Goal: Task Accomplishment & Management: Manage account settings

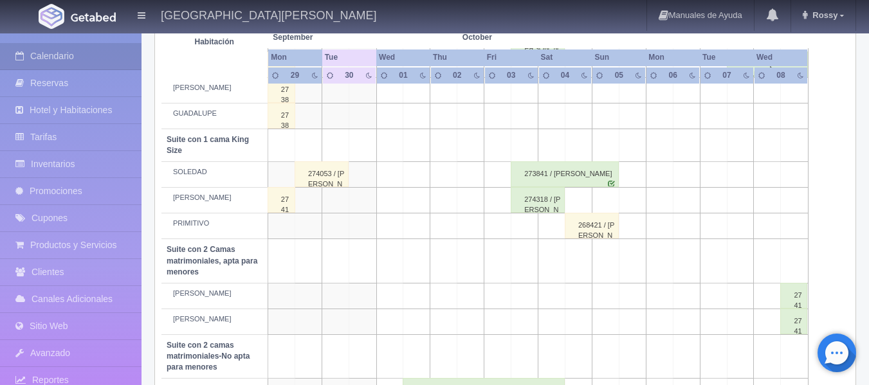
scroll to position [450, 0]
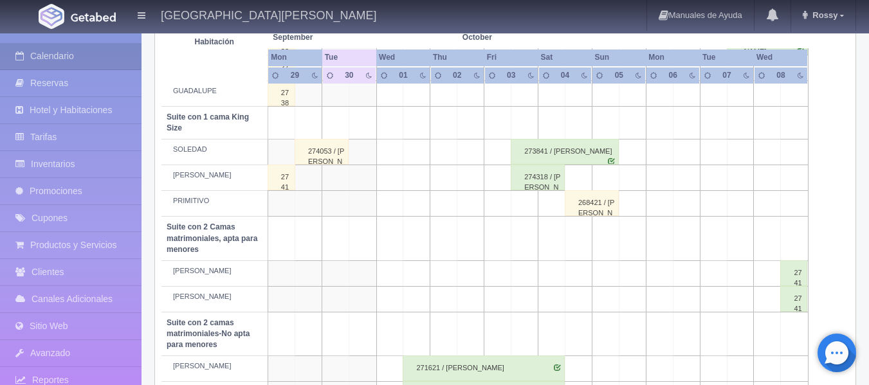
click at [525, 204] on td at bounding box center [524, 204] width 27 height 26
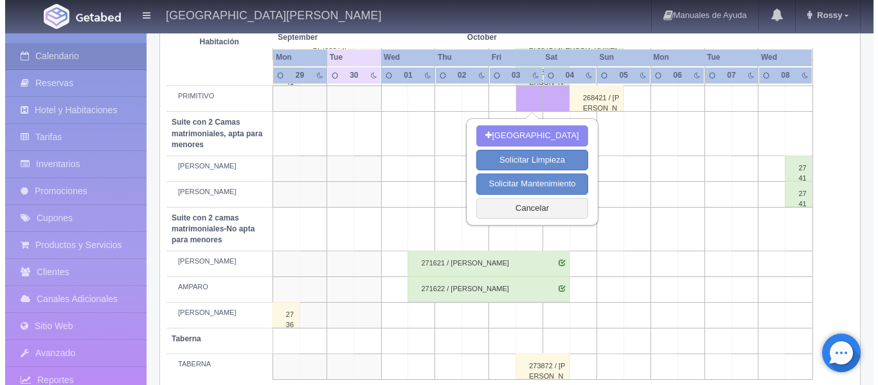
scroll to position [577, 0]
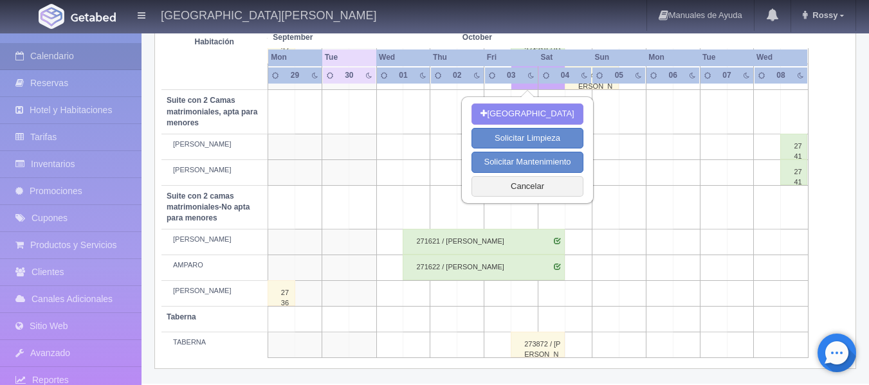
click at [472, 294] on td at bounding box center [470, 294] width 27 height 26
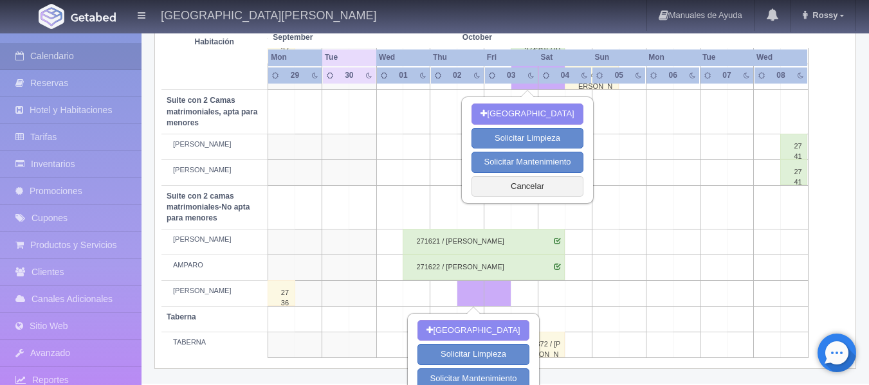
click at [522, 295] on td at bounding box center [524, 294] width 27 height 26
click at [483, 330] on button "[GEOGRAPHIC_DATA]" at bounding box center [472, 330] width 111 height 21
type input "02-10-2025"
type input "03-10-2025"
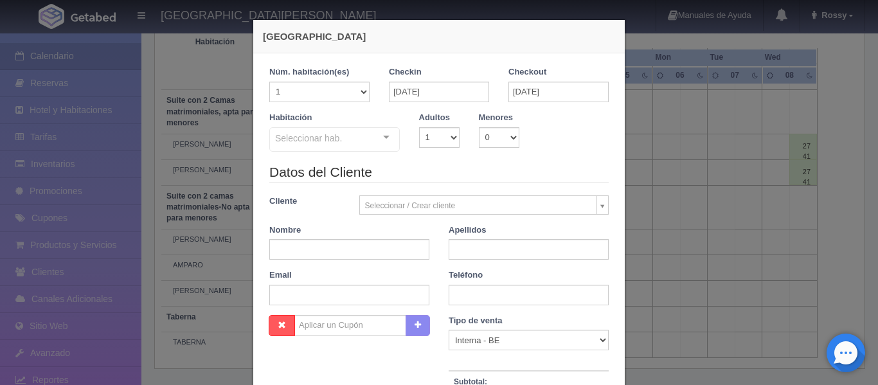
checkbox input "false"
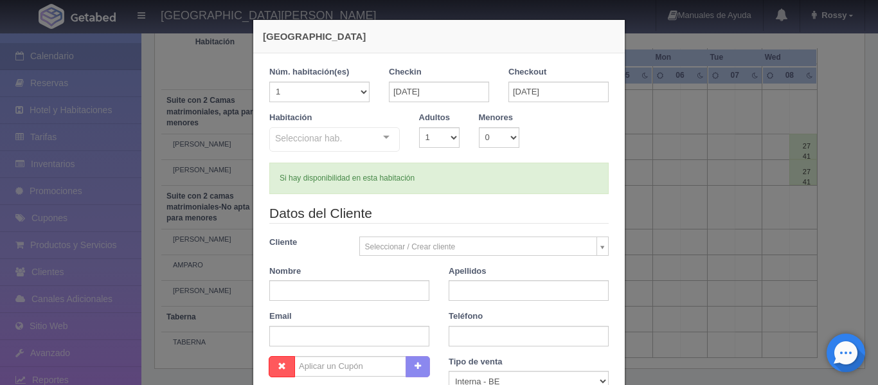
type input "3088.00"
checkbox input "false"
click at [404, 90] on input "02-10-2025" at bounding box center [439, 92] width 100 height 21
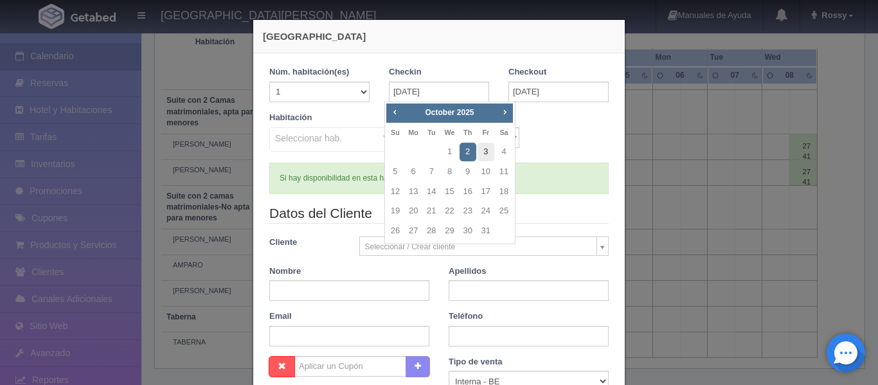
click at [489, 154] on link "3" at bounding box center [486, 152] width 17 height 19
type input "03-10-2025"
checkbox input "false"
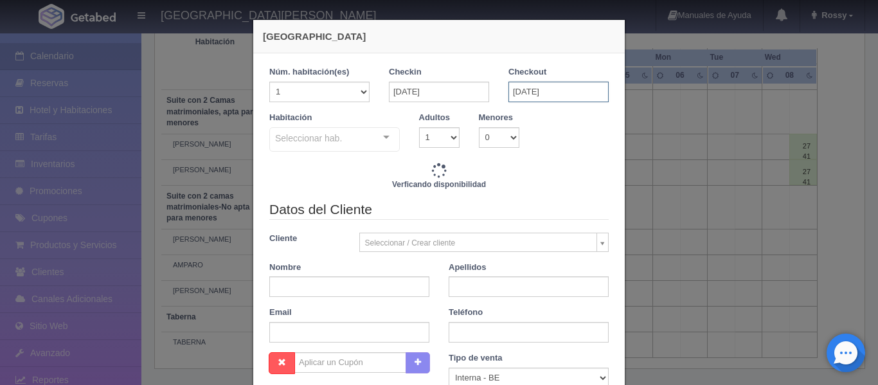
click at [558, 91] on input "03-10-2025" at bounding box center [559, 92] width 100 height 21
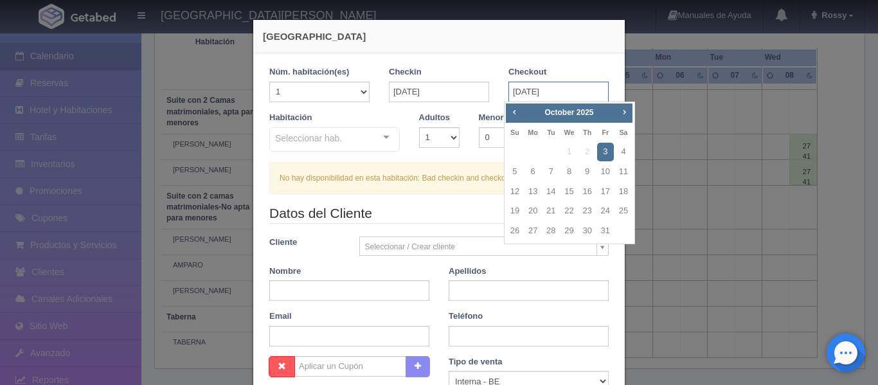
click at [558, 92] on input "03-10-2025" at bounding box center [559, 92] width 100 height 21
click at [623, 149] on link "4" at bounding box center [623, 152] width 17 height 19
type input "04-10-2025"
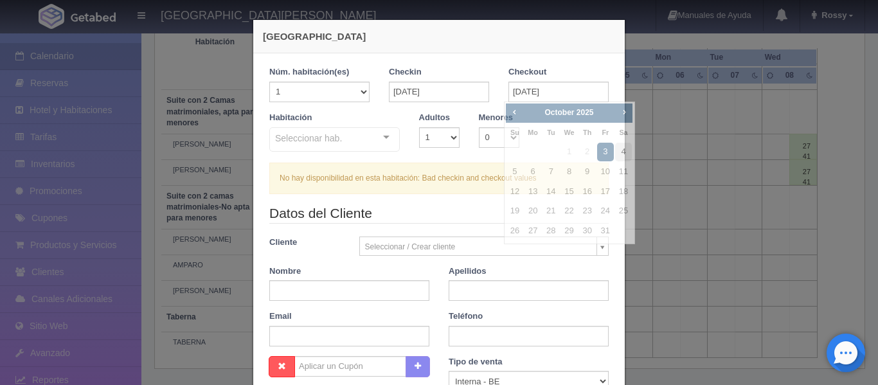
checkbox input "false"
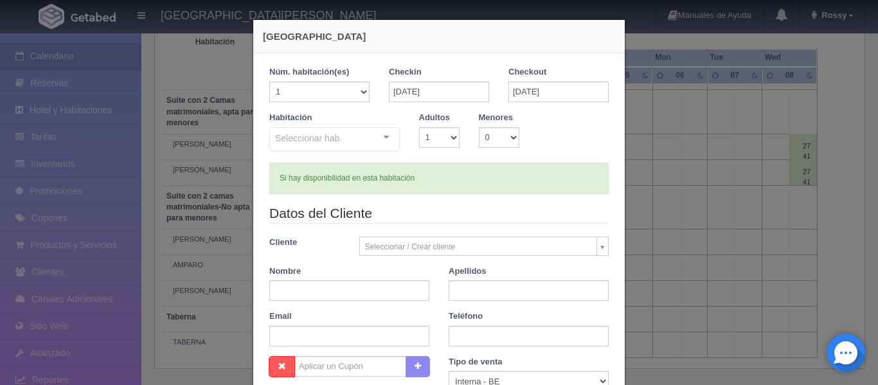
type input "3808.00"
checkbox input "false"
click at [346, 135] on div "Seleccionar hab." at bounding box center [334, 139] width 131 height 24
click at [275, 136] on input "text" at bounding box center [275, 137] width 0 height 13
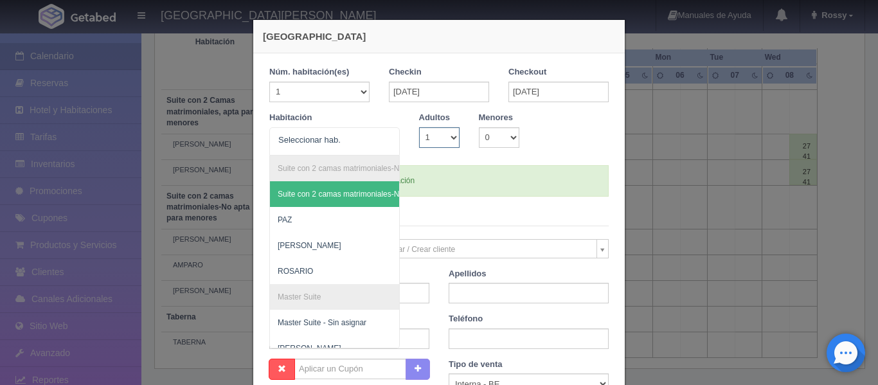
click at [447, 138] on select "1 2 3 4 5 6 7 8 9 10" at bounding box center [439, 137] width 41 height 21
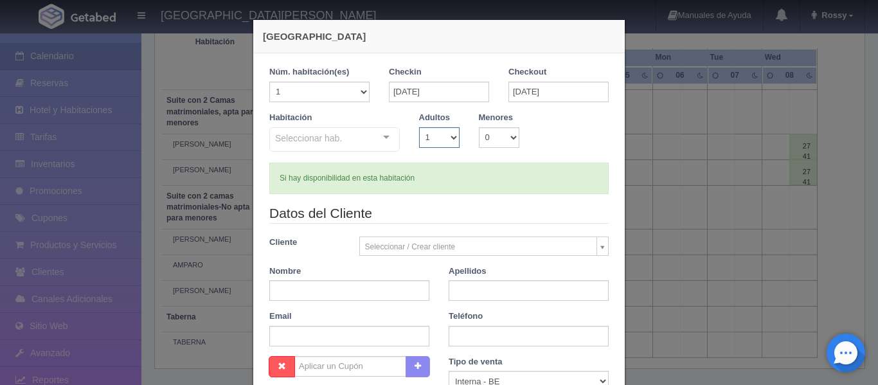
select select "2"
click at [419, 127] on select "1 2 3 4 5 6 7 8 9 10" at bounding box center [439, 137] width 41 height 21
checkbox input "false"
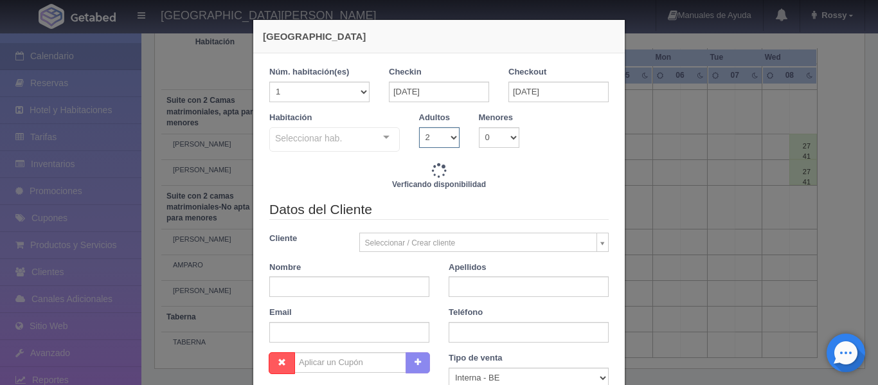
type input "3808.00"
checkbox input "false"
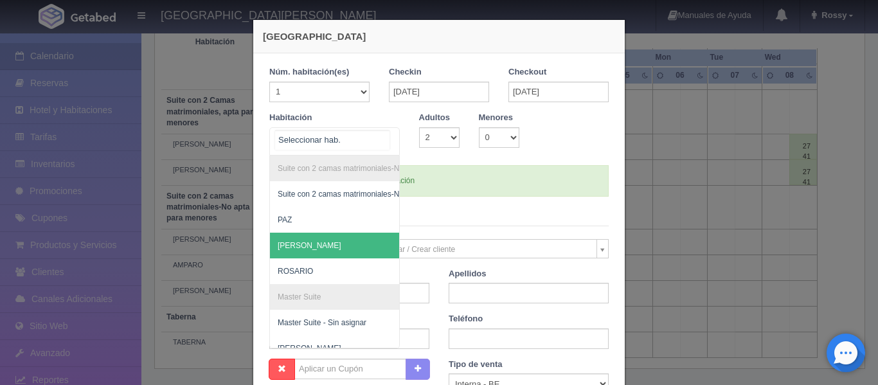
click at [306, 250] on span "[PERSON_NAME]" at bounding box center [310, 245] width 64 height 9
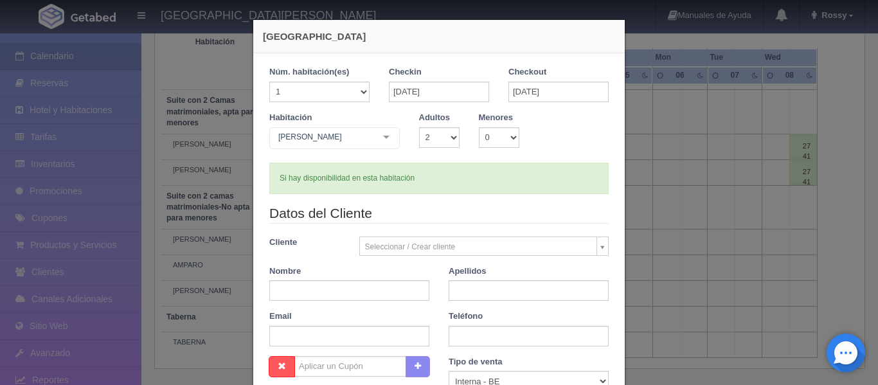
checkbox input "false"
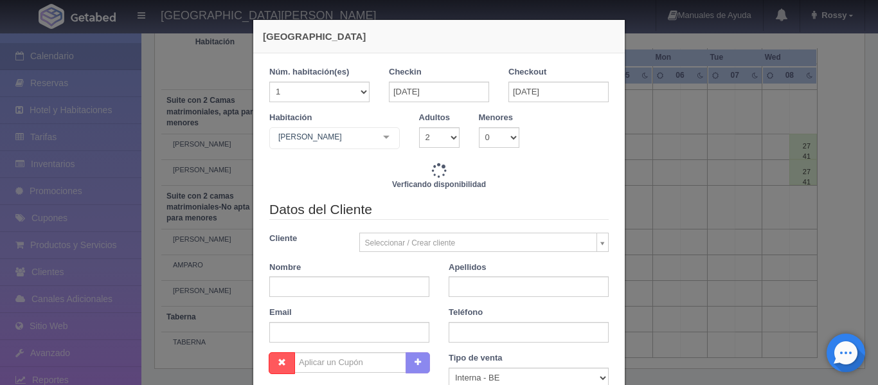
type input "3808.00"
checkbox input "false"
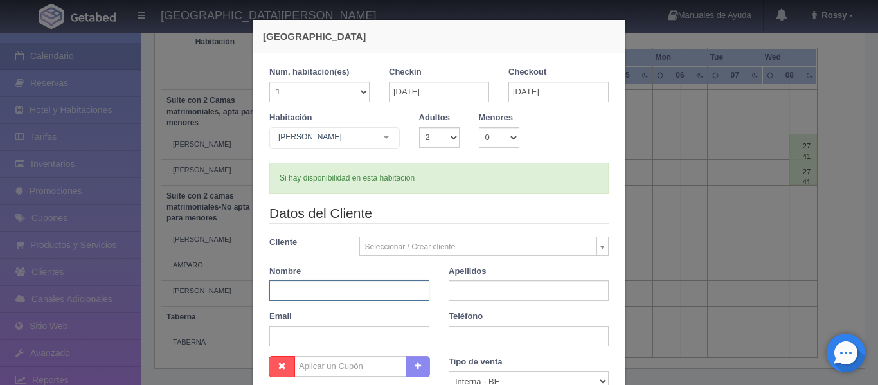
click at [326, 287] on input "text" at bounding box center [349, 290] width 160 height 21
type input "j"
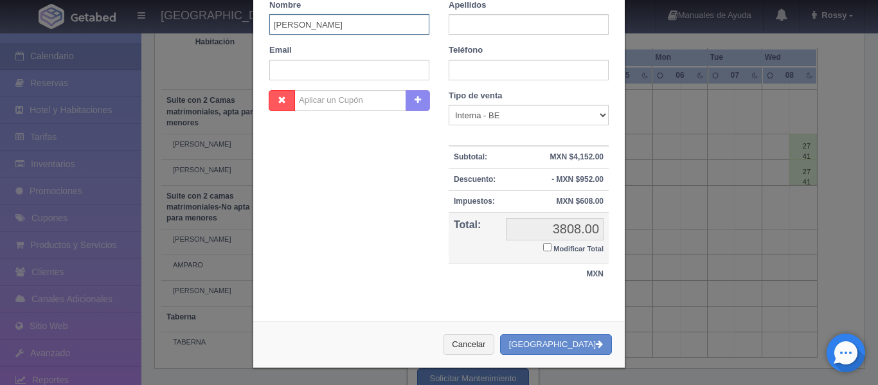
scroll to position [269, 0]
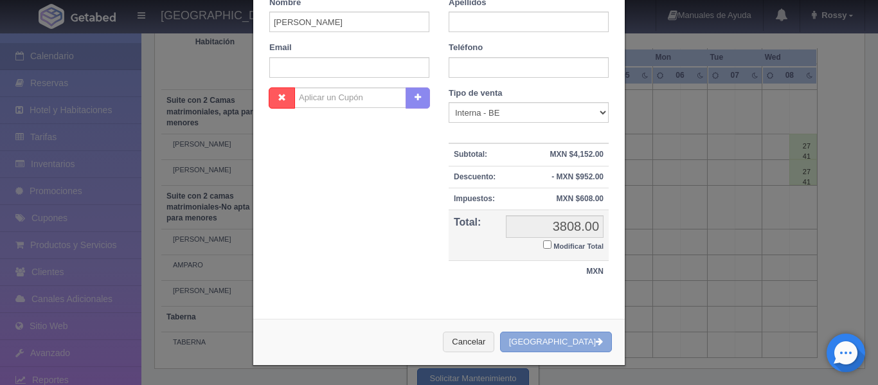
click at [572, 340] on button "Crear Reserva" at bounding box center [556, 342] width 112 height 21
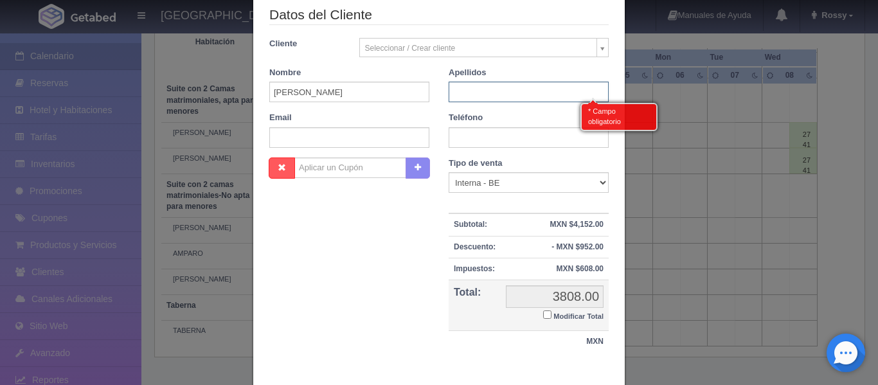
scroll to position [140, 0]
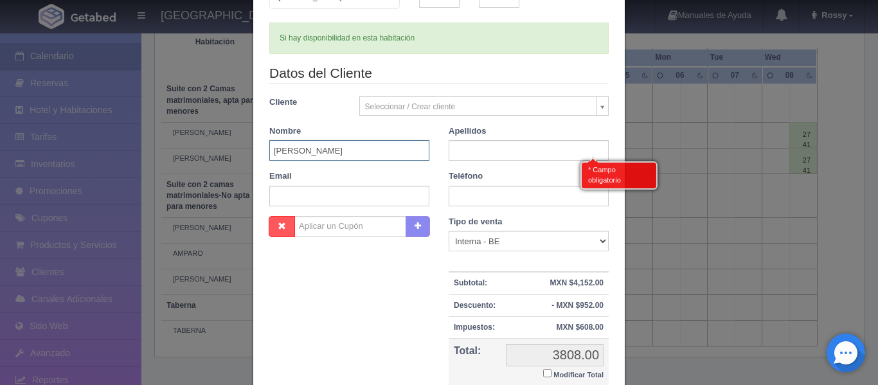
click at [338, 149] on input "JULIETA MEJIA" at bounding box center [349, 150] width 160 height 21
type input "JULIETA"
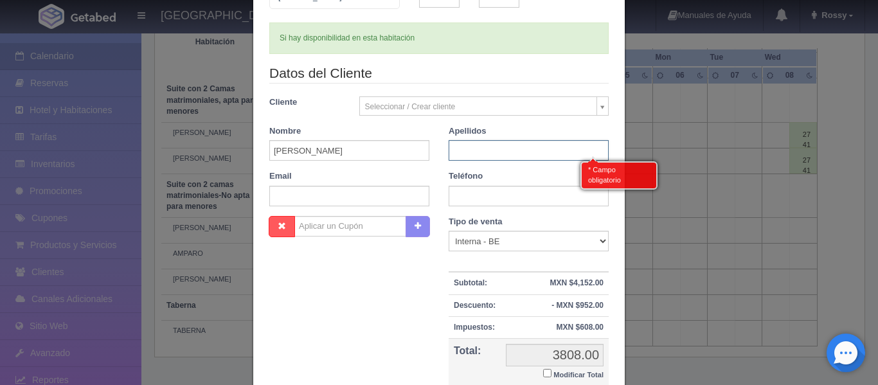
click at [471, 147] on input "text" at bounding box center [529, 150] width 160 height 21
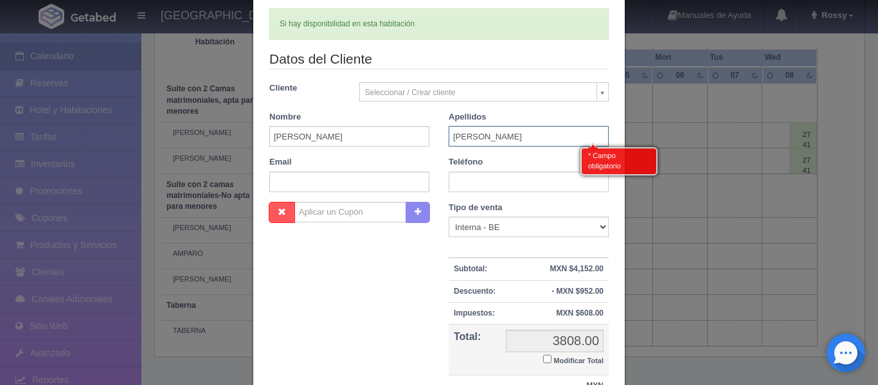
scroll to position [269, 0]
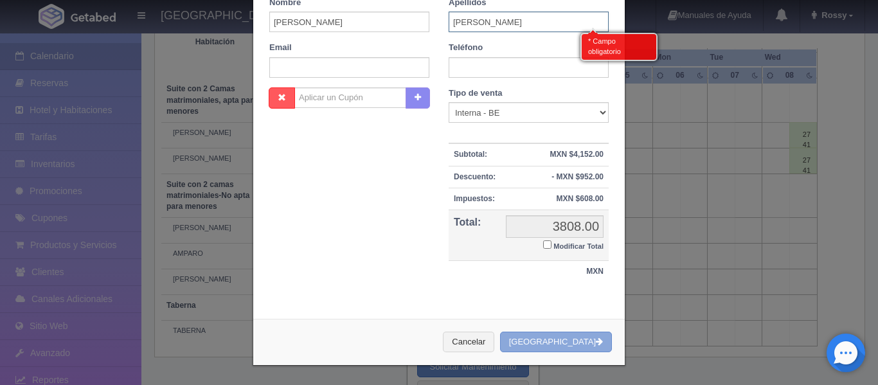
type input "MEJIA"
drag, startPoint x: 554, startPoint y: 344, endPoint x: 491, endPoint y: 71, distance: 280.0
click at [554, 344] on button "Crear Reserva" at bounding box center [556, 342] width 112 height 21
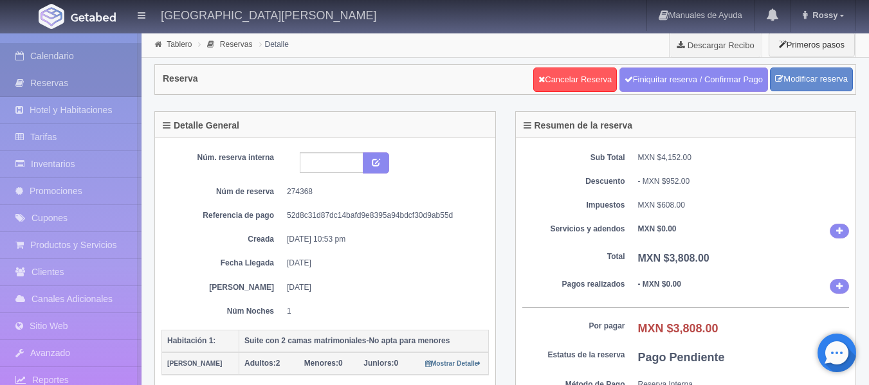
click at [44, 59] on link "Calendario" at bounding box center [70, 56] width 141 height 26
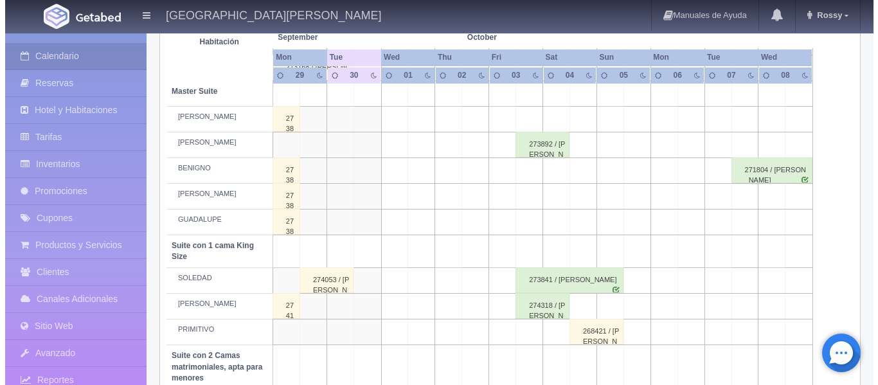
scroll to position [386, 0]
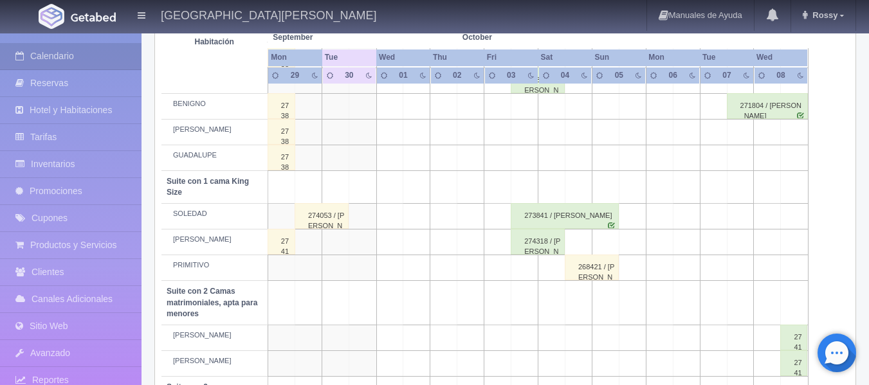
click at [521, 269] on td at bounding box center [524, 268] width 27 height 26
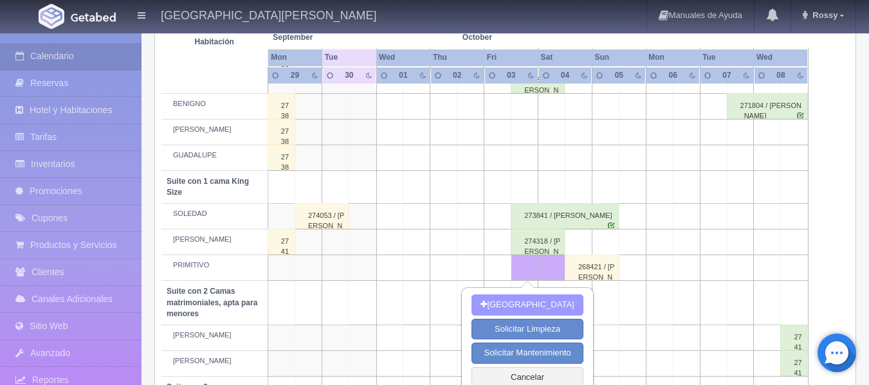
click at [519, 305] on button "[GEOGRAPHIC_DATA]" at bounding box center [526, 305] width 111 height 21
type input "03-10-2025"
type input "04-10-2025"
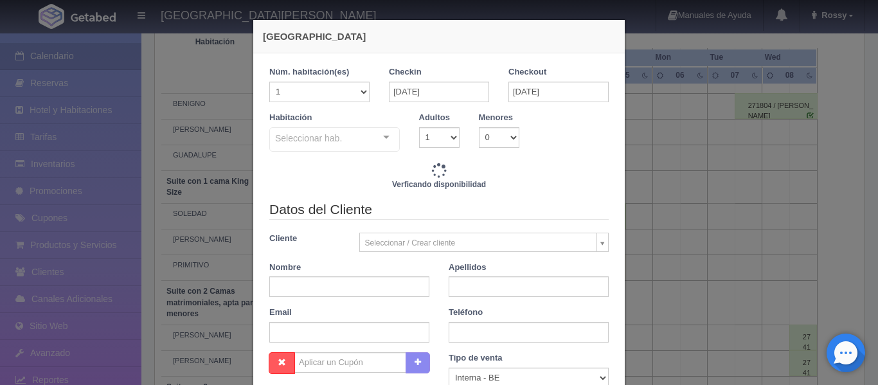
checkbox input "false"
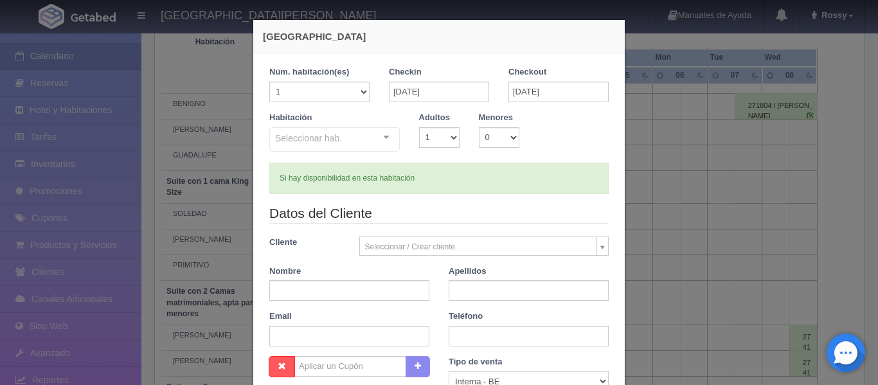
type input "3808.00"
checkbox input "false"
drag, startPoint x: 376, startPoint y: 136, endPoint x: 336, endPoint y: 136, distance: 40.5
click at [376, 136] on div "Seleccionar hab. Suite con 2 camas matrimoniales-No apta para menores Suite con…" at bounding box center [334, 140] width 131 height 26
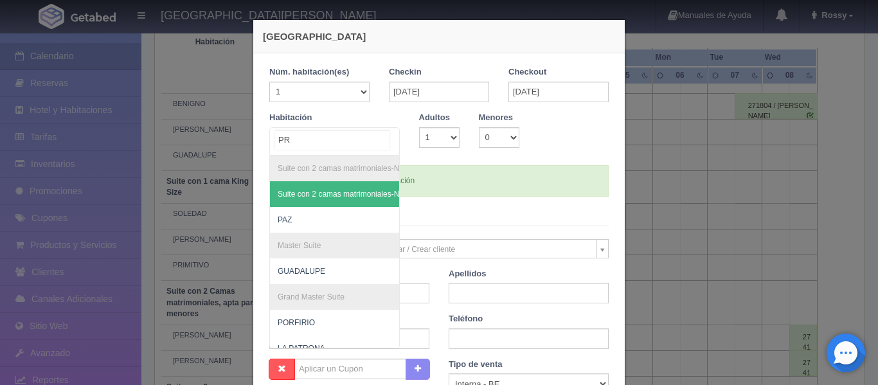
type input "PRI"
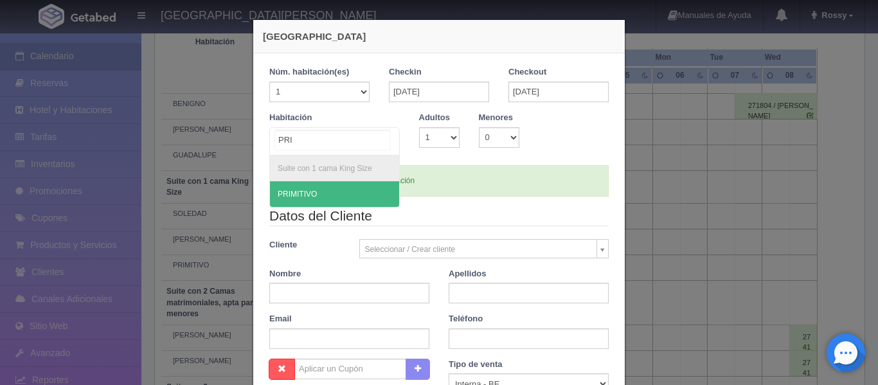
click at [314, 187] on span "PRIMITIVO" at bounding box center [334, 194] width 129 height 26
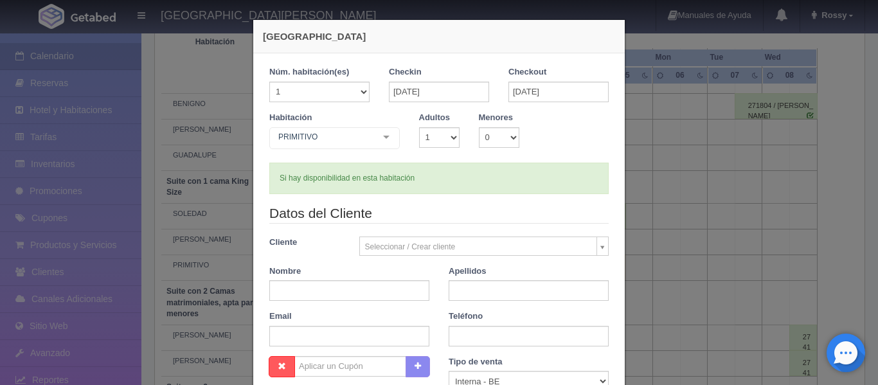
checkbox input "false"
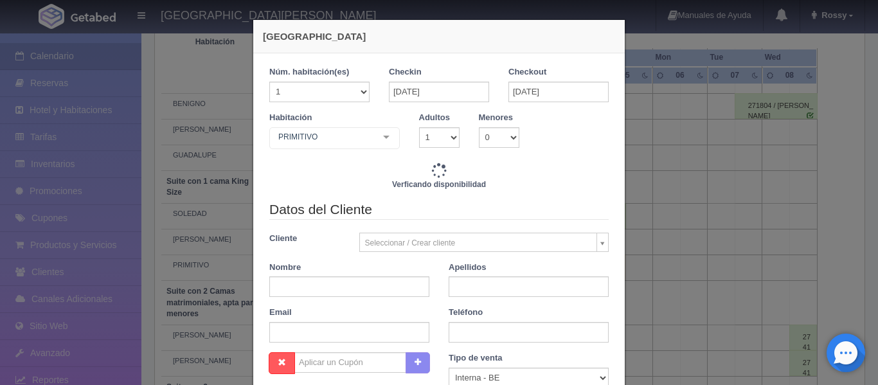
type input "3808.00"
checkbox input "false"
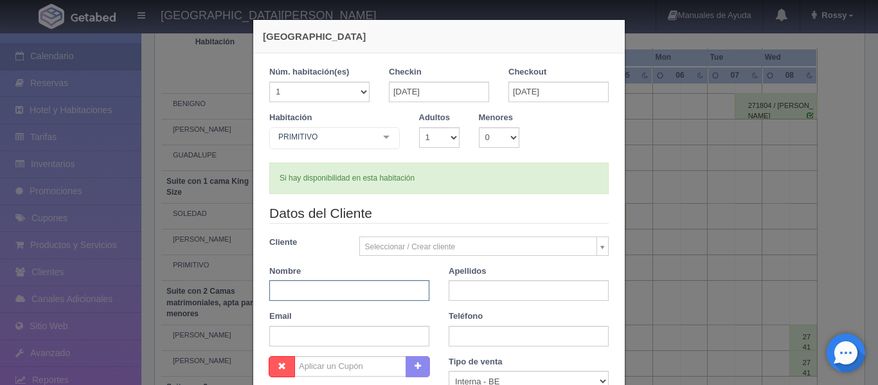
click at [346, 291] on input "text" at bounding box center [349, 290] width 160 height 21
type input "J"
type input "MARTA RUTH"
click at [466, 291] on input "text" at bounding box center [529, 290] width 160 height 21
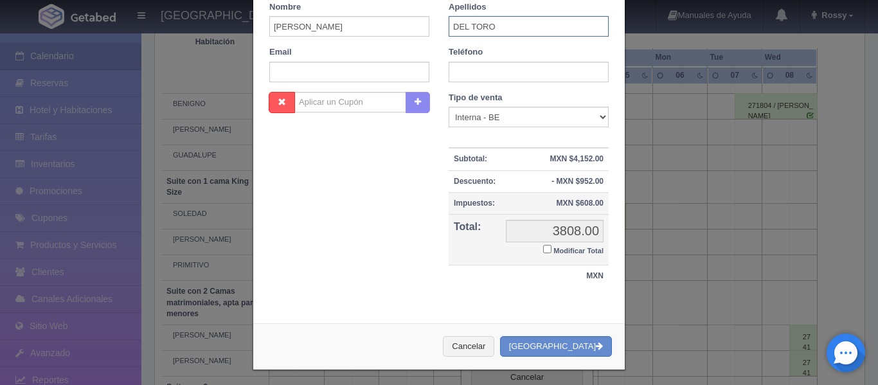
scroll to position [269, 0]
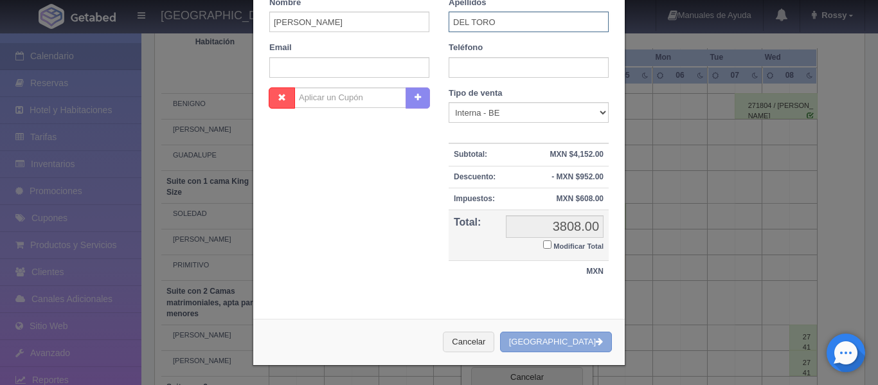
type input "DEL TORO"
click at [581, 341] on button "[GEOGRAPHIC_DATA]" at bounding box center [556, 342] width 112 height 21
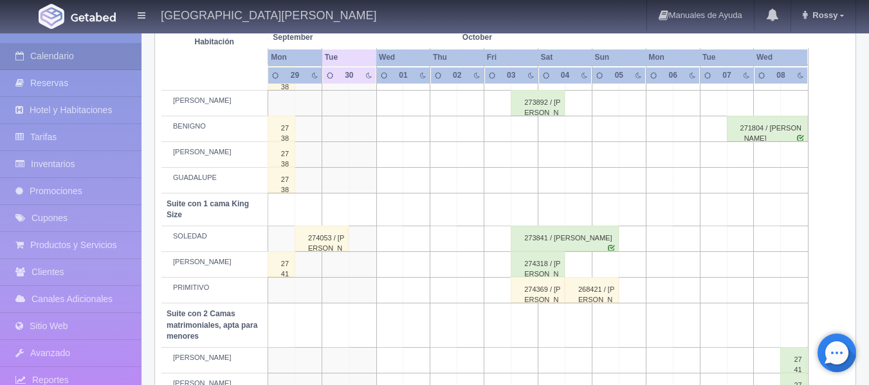
scroll to position [386, 0]
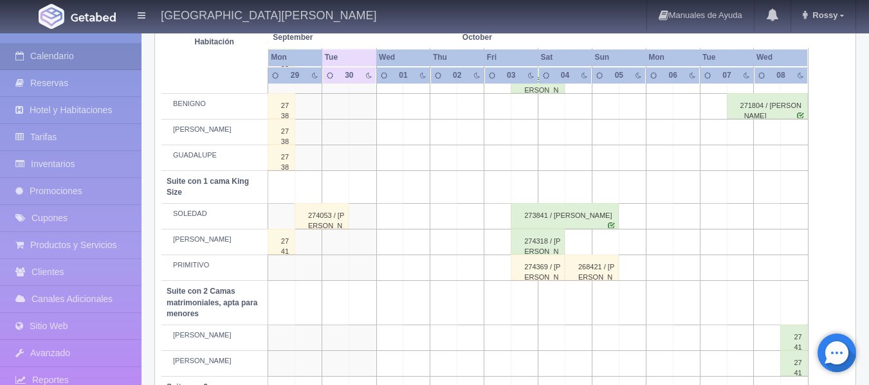
click at [583, 241] on td at bounding box center [578, 243] width 27 height 26
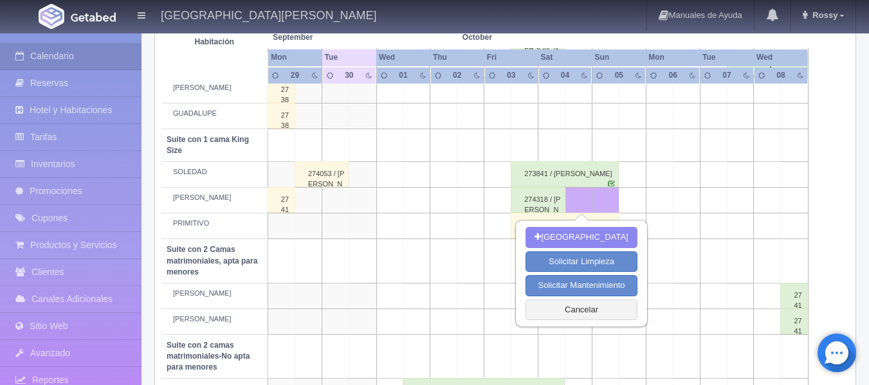
scroll to position [450, 0]
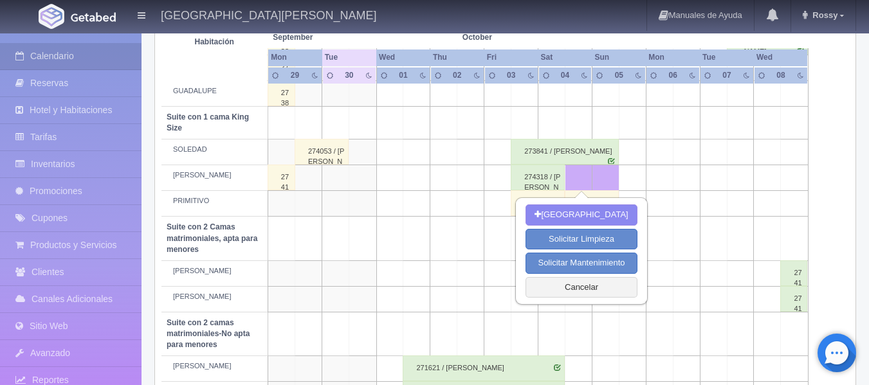
click at [466, 152] on td at bounding box center [470, 153] width 27 height 26
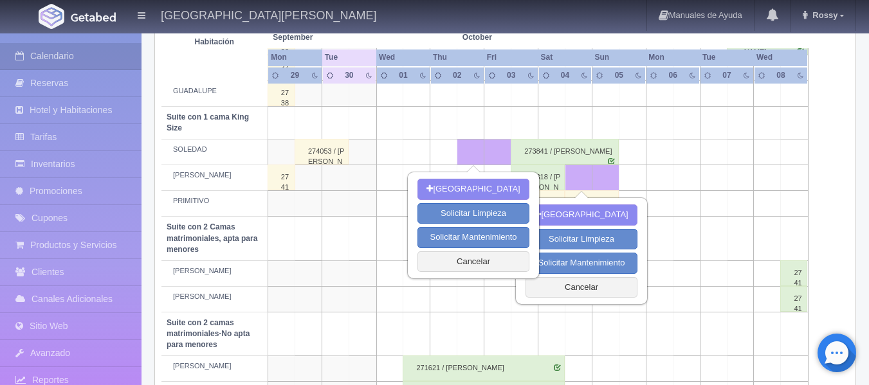
click at [748, 147] on td at bounding box center [740, 153] width 27 height 26
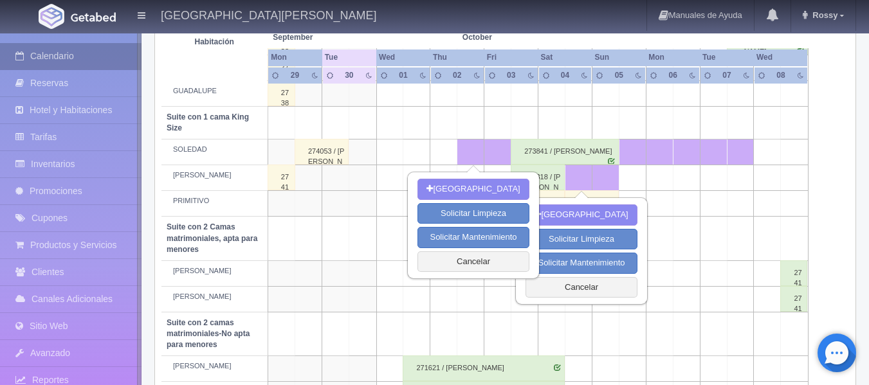
click at [57, 60] on link "Calendario" at bounding box center [70, 56] width 141 height 26
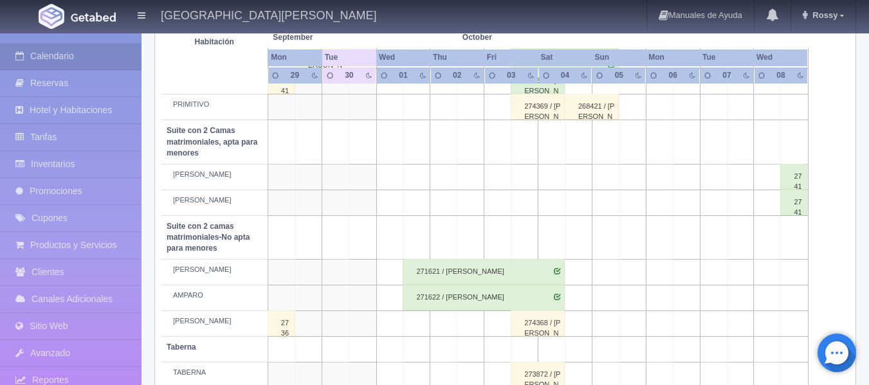
scroll to position [577, 0]
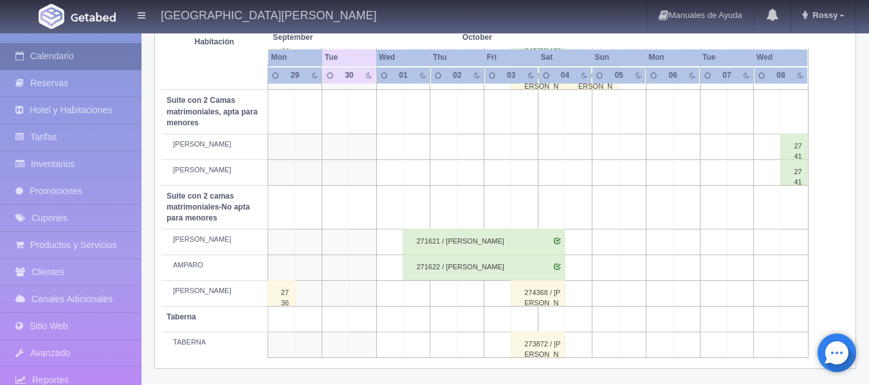
click at [59, 51] on link "Calendario" at bounding box center [70, 56] width 141 height 26
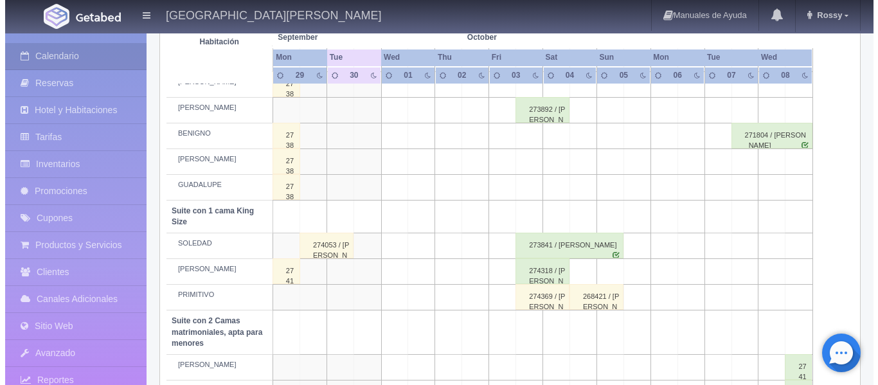
scroll to position [386, 0]
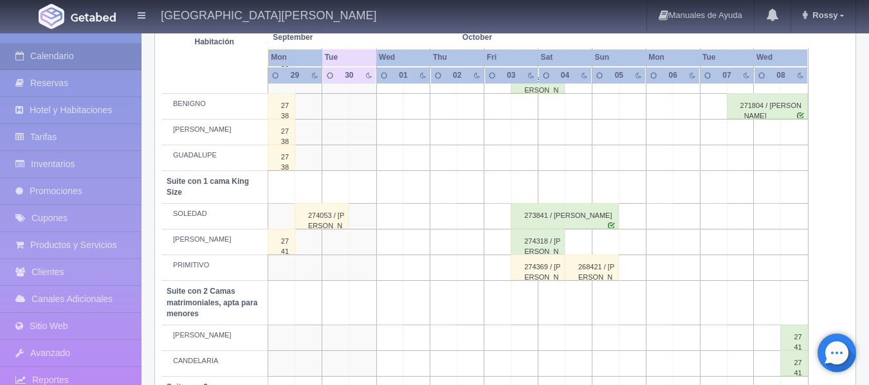
click at [582, 244] on td at bounding box center [578, 243] width 27 height 26
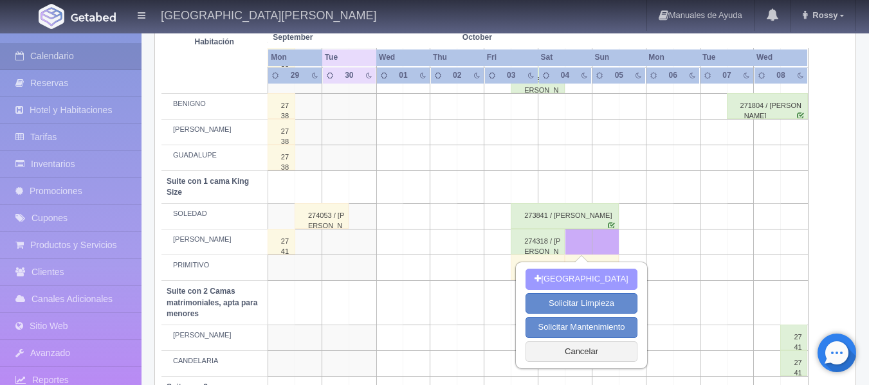
click at [590, 272] on button "Nueva Reserva" at bounding box center [580, 279] width 111 height 21
type input "[DATE]"
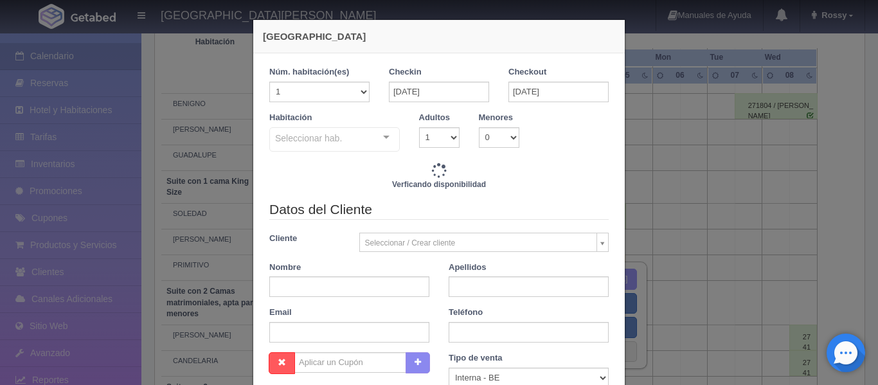
checkbox input "false"
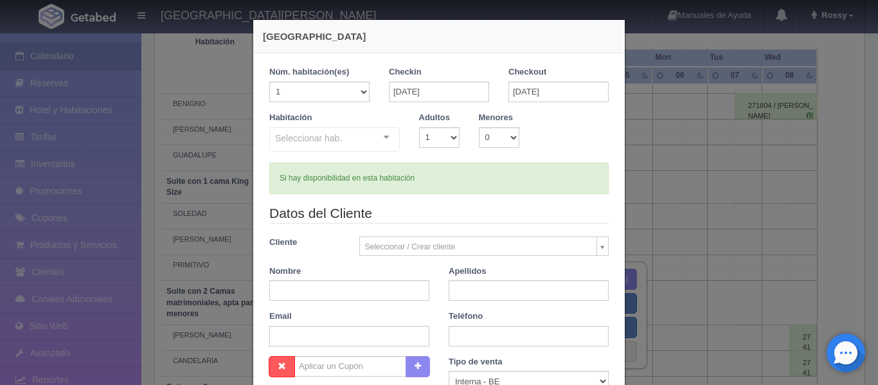
type input "3808.00"
checkbox input "false"
click at [444, 138] on select "1 2 3 4 5 6 7 8 9 10" at bounding box center [439, 137] width 41 height 21
select select "2"
click at [419, 127] on select "1 2 3 4 5 6 7 8 9 10" at bounding box center [439, 137] width 41 height 21
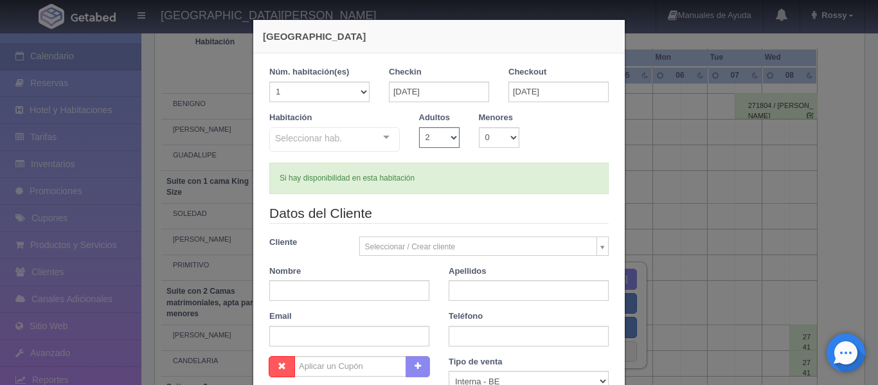
checkbox input "false"
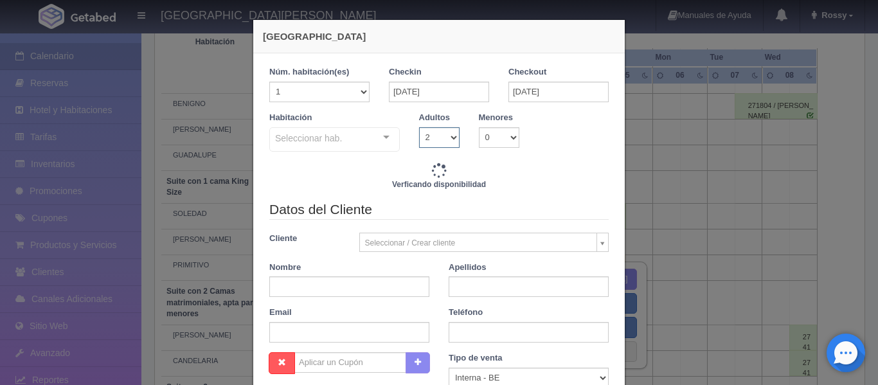
type input "3808.00"
checkbox input "false"
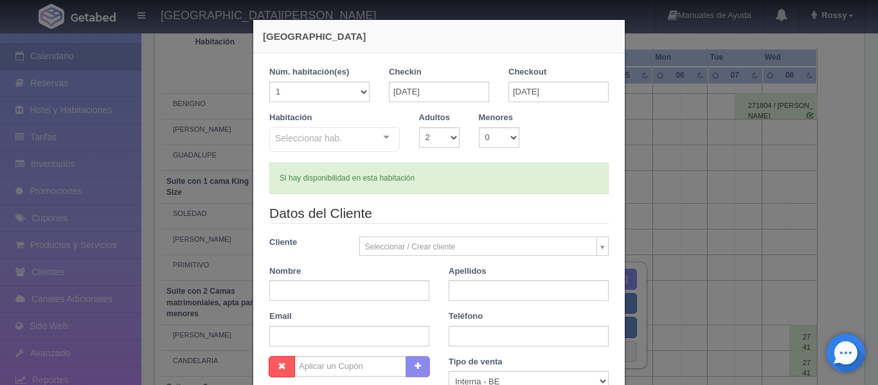
click at [384, 134] on div "Seleccionar hab. Suite con 2 camas matrimoniales-No apta para menores Suite con…" at bounding box center [334, 140] width 131 height 26
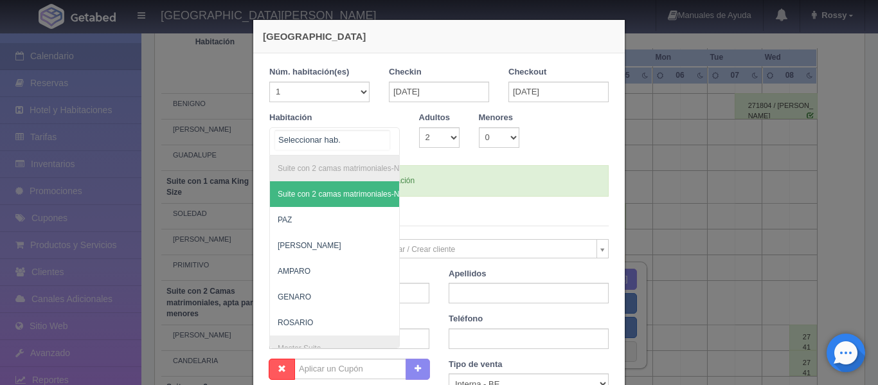
type input "h"
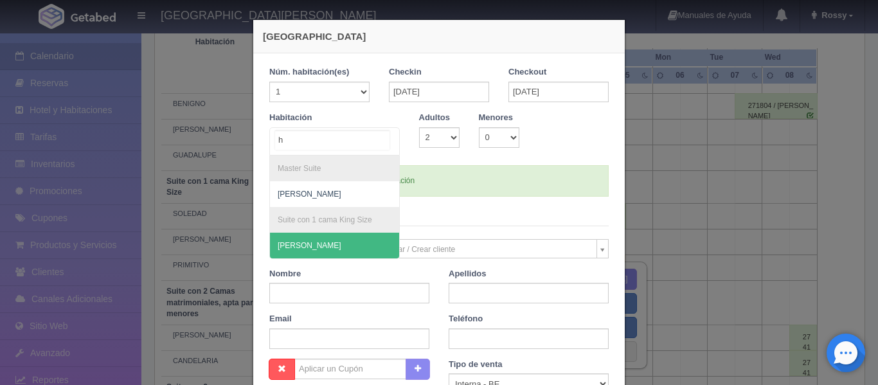
click at [329, 252] on span "[PERSON_NAME]" at bounding box center [334, 246] width 129 height 26
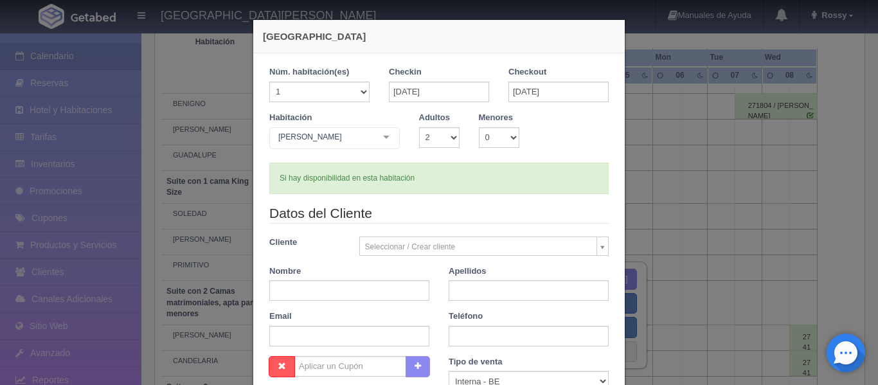
checkbox input "false"
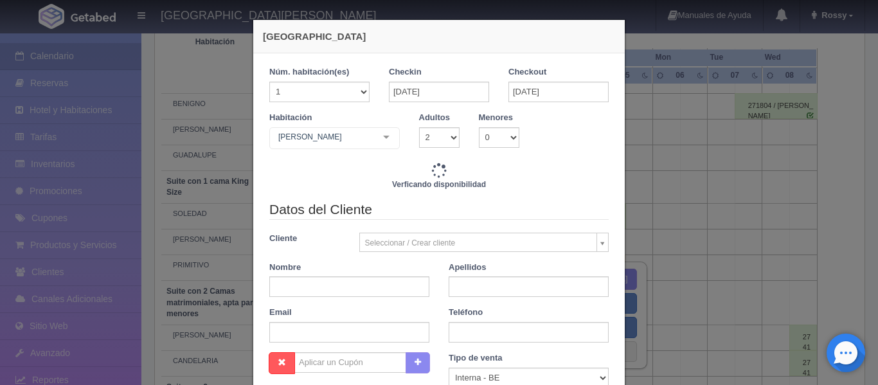
type input "3808.00"
checkbox input "false"
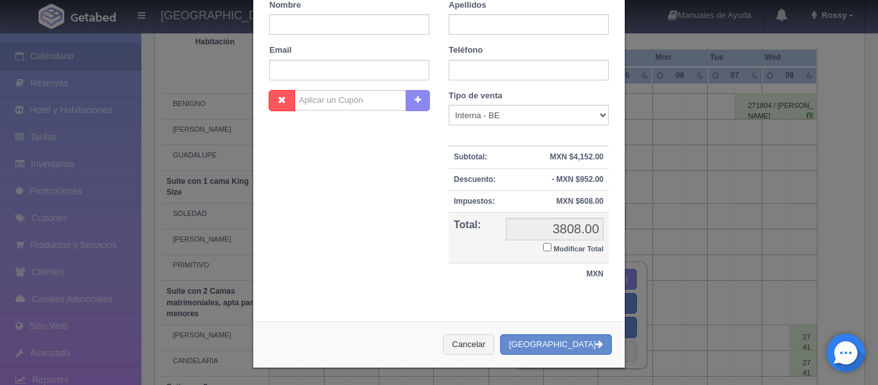
scroll to position [269, 0]
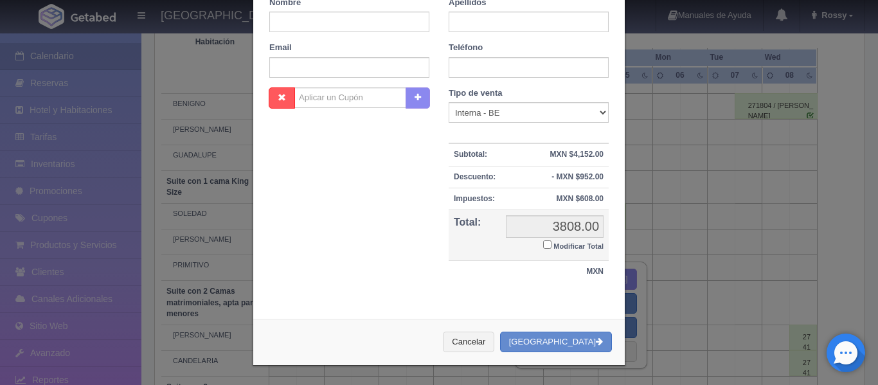
click at [217, 79] on div "Nueva Reserva Núm. habitación(es) 1 2 3 4 5 6 7 8 9 10 11 12 13 14 15 16 17 18 …" at bounding box center [439, 192] width 878 height 385
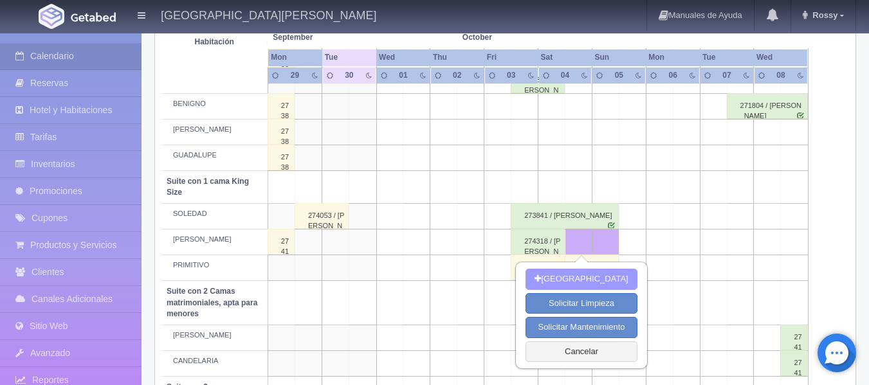
click at [594, 283] on button "[GEOGRAPHIC_DATA]" at bounding box center [580, 279] width 111 height 21
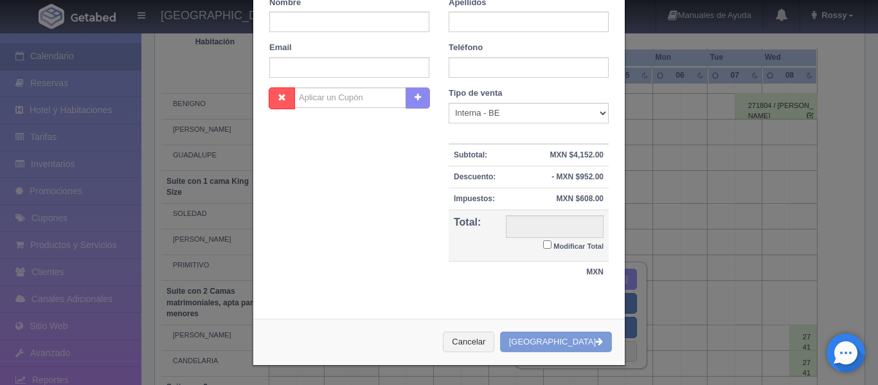
scroll to position [265, 0]
checkbox input "false"
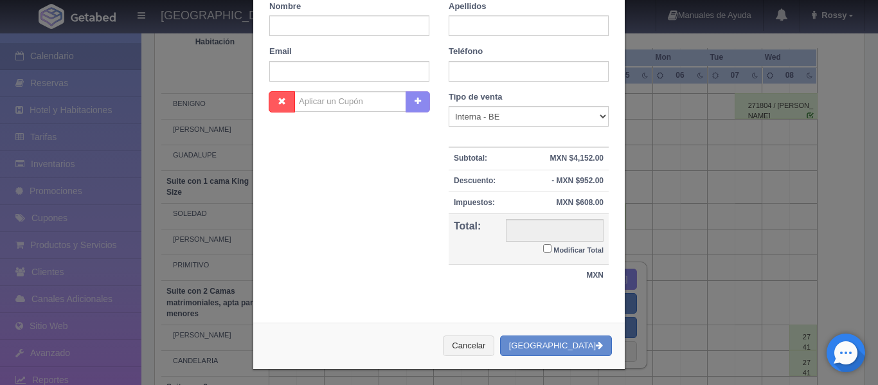
type input "3808.00"
checkbox input "false"
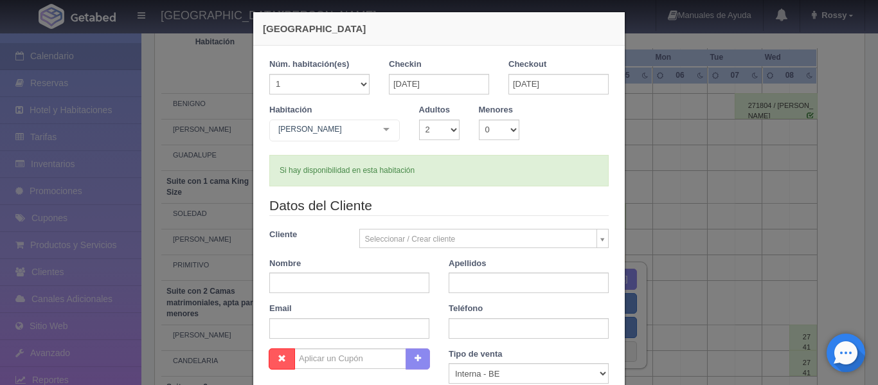
click at [381, 127] on div "HUMBERTO Suite con 2 camas matrimoniales-No apta para menores Suite con 2 camas…" at bounding box center [334, 133] width 131 height 26
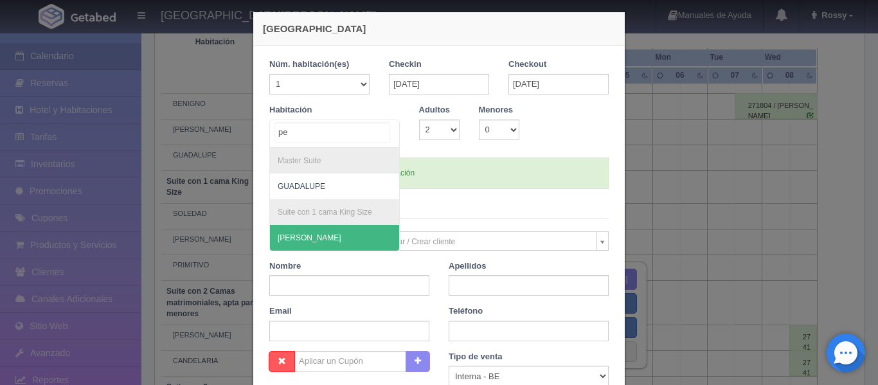
type input "ped"
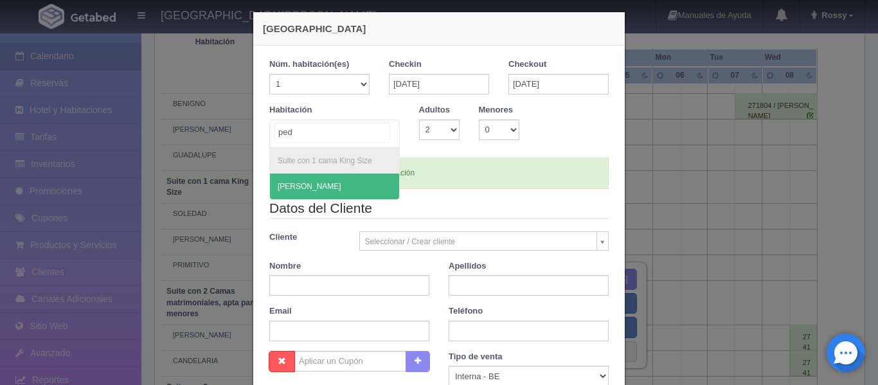
click at [301, 186] on span "[PERSON_NAME]" at bounding box center [334, 187] width 129 height 26
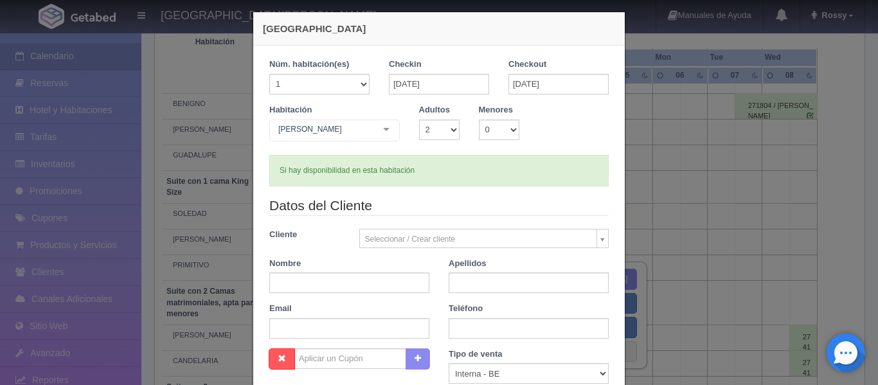
checkbox input "false"
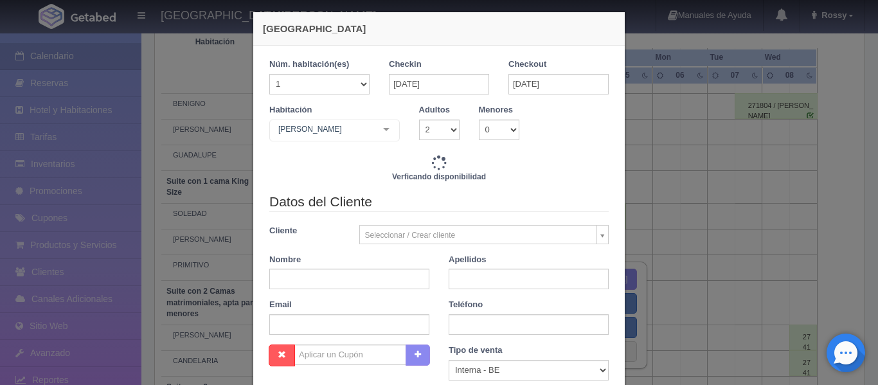
type input "3808.00"
checkbox input "false"
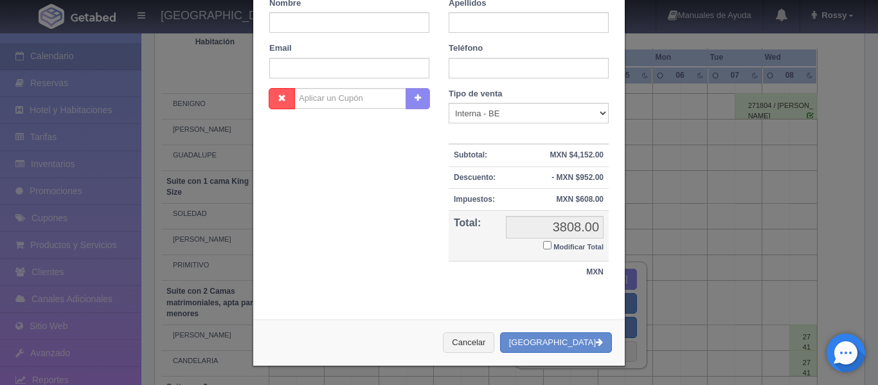
scroll to position [269, 0]
click at [565, 336] on button "[GEOGRAPHIC_DATA]" at bounding box center [556, 342] width 112 height 21
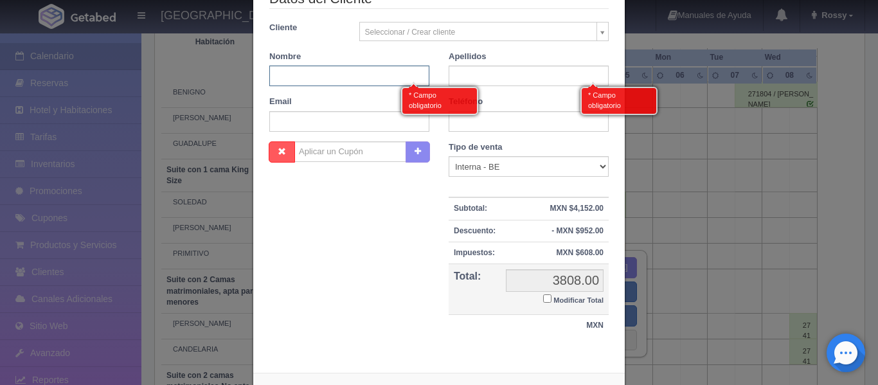
scroll to position [140, 0]
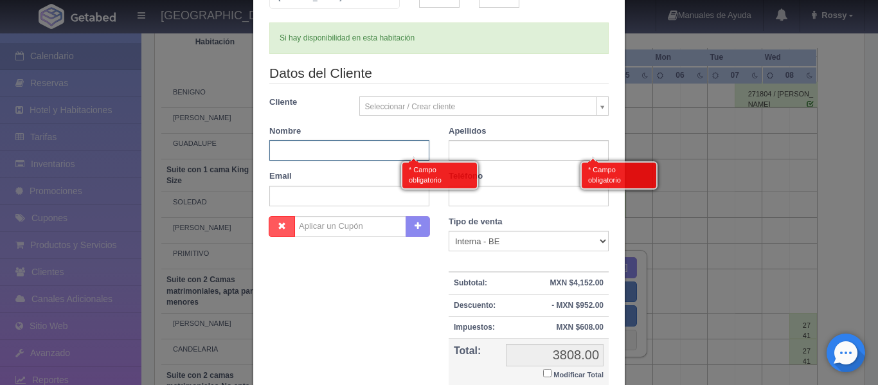
click at [314, 145] on input "text" at bounding box center [349, 150] width 160 height 21
type input "MARIO"
click at [516, 150] on input "text" at bounding box center [529, 150] width 160 height 21
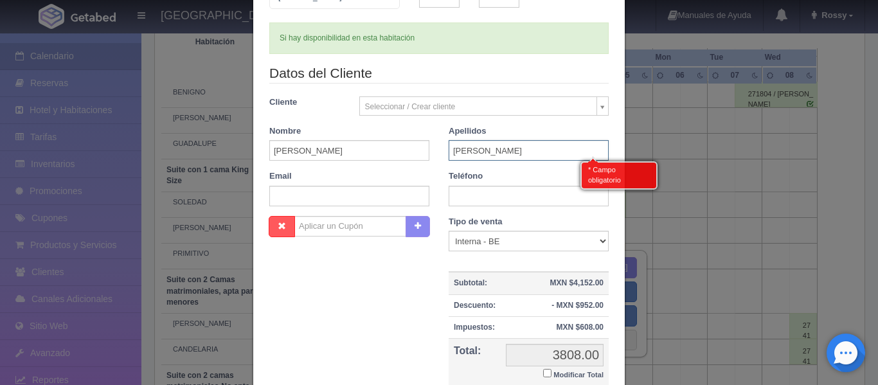
scroll to position [269, 0]
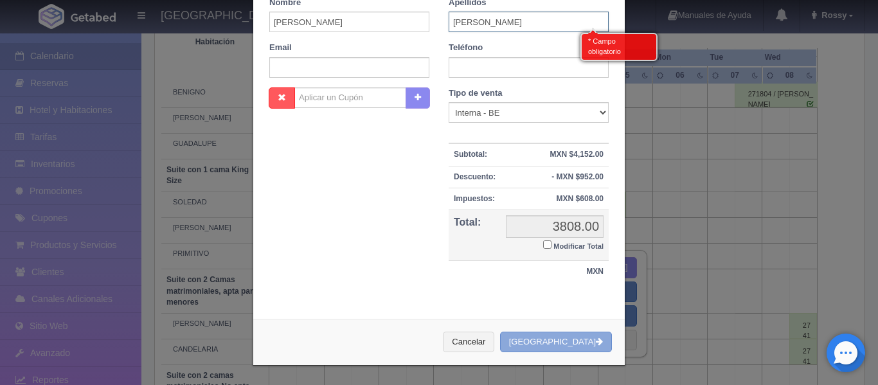
type input "ROSALES"
click at [579, 343] on button "[GEOGRAPHIC_DATA]" at bounding box center [556, 342] width 112 height 21
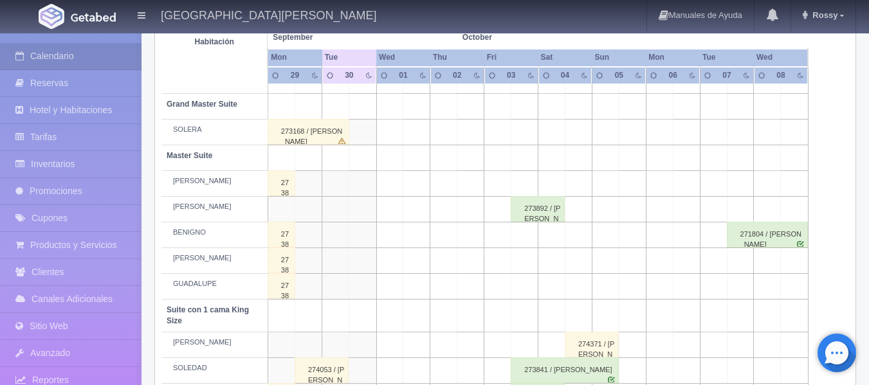
scroll to position [322, 0]
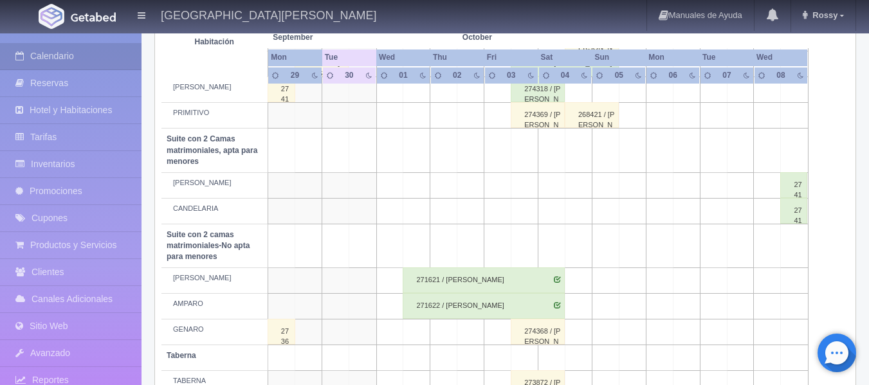
scroll to position [603, 0]
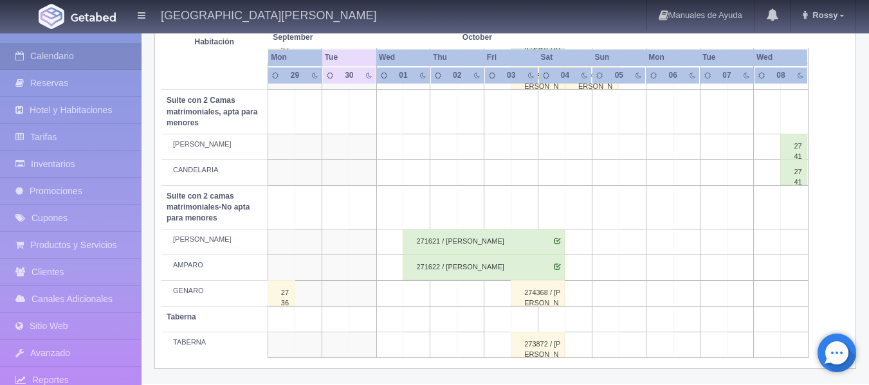
click at [539, 296] on div "274368 / [PERSON_NAME]" at bounding box center [538, 293] width 54 height 26
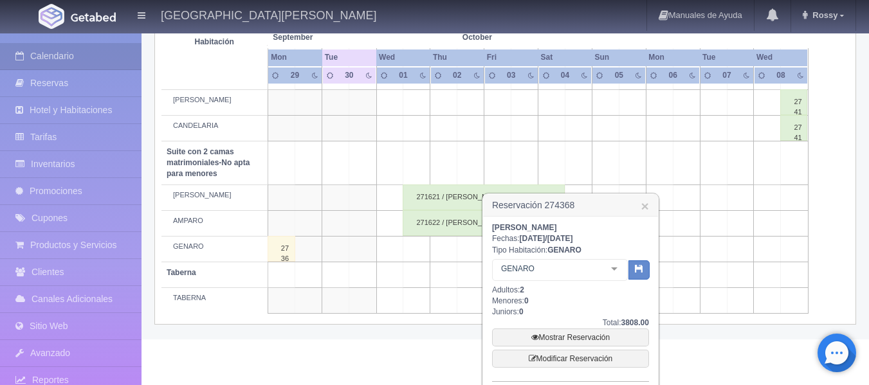
scroll to position [667, 0]
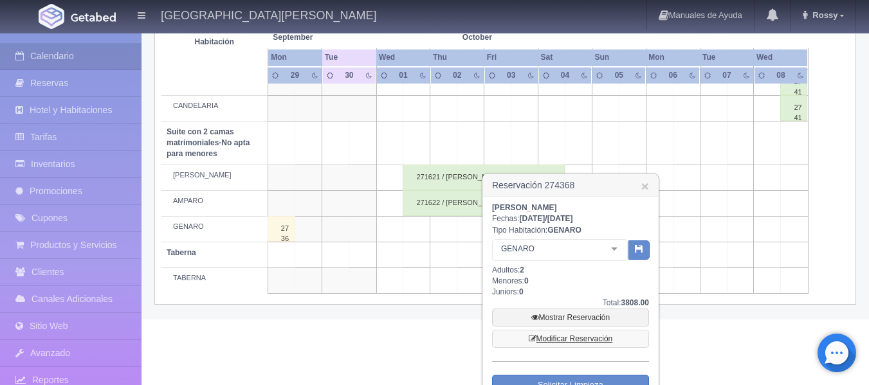
click at [561, 338] on link "Modificar Reservación" at bounding box center [570, 339] width 157 height 18
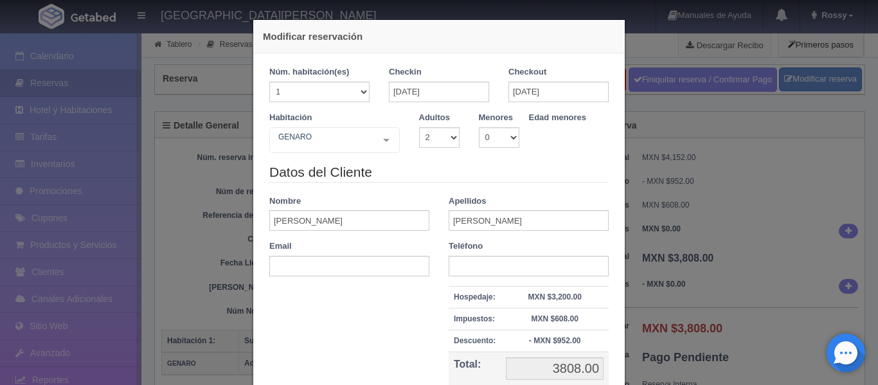
select select "2"
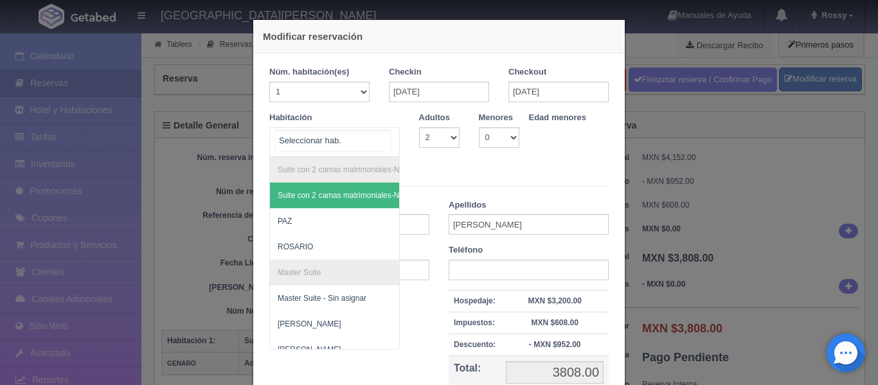
click at [379, 141] on div "Suite con 2 camas matrimoniales-No apta para menores Suite con 2 camas matrimon…" at bounding box center [334, 142] width 131 height 30
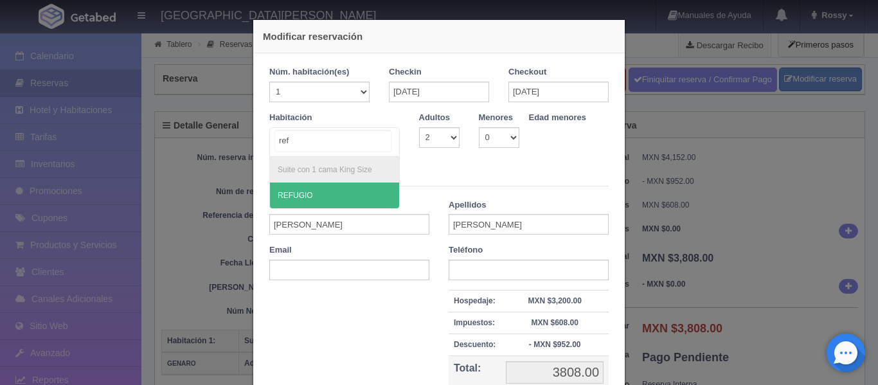
click at [359, 194] on span "REFUGIO" at bounding box center [334, 196] width 129 height 26
type input "ref"
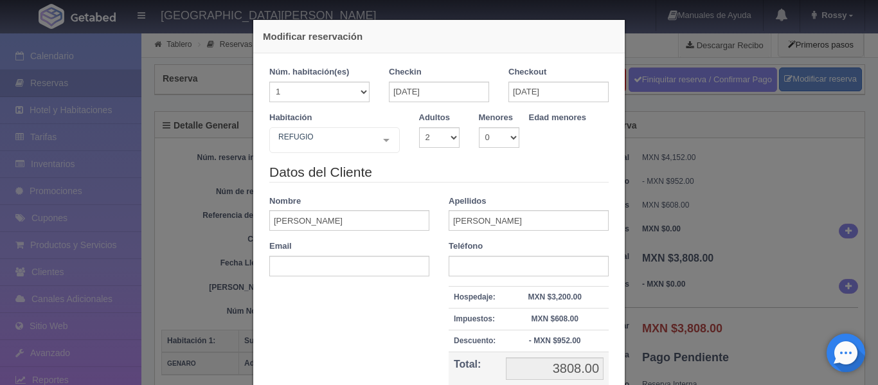
checkbox input "false"
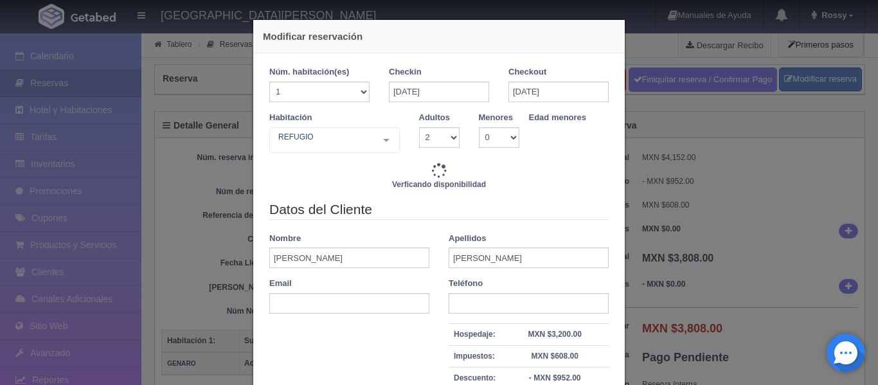
type input "3808.00"
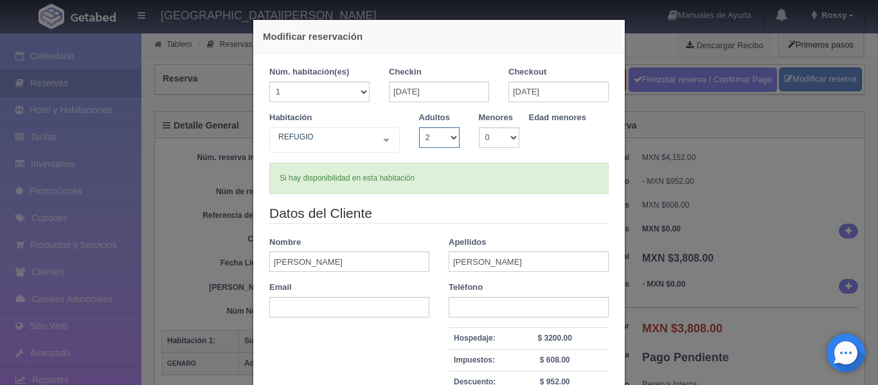
click at [446, 139] on select "1 2 3 4 5 6 7 8 9 10" at bounding box center [439, 137] width 41 height 21
select select "1"
click at [419, 127] on select "1 2 3 4 5 6 7 8 9 10" at bounding box center [439, 137] width 41 height 21
checkbox input "false"
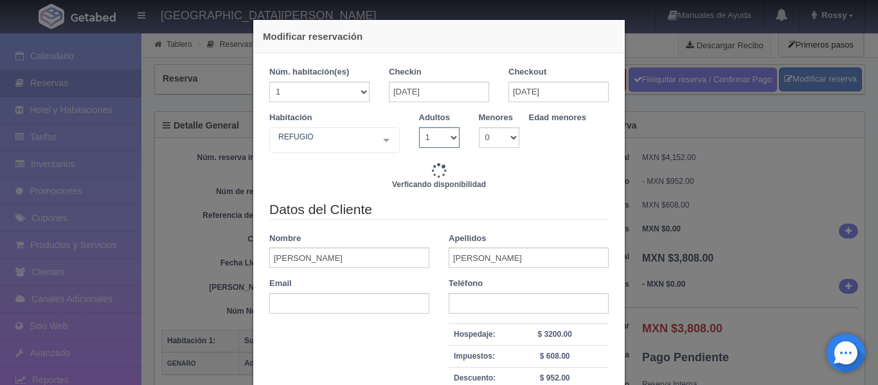
type input "3808.00"
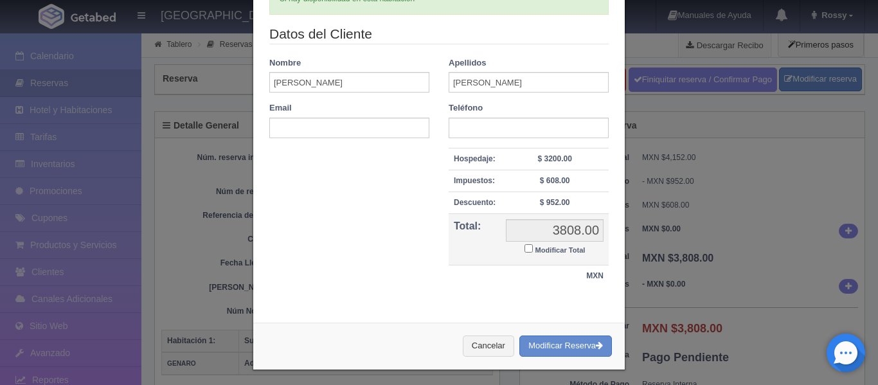
scroll to position [184, 0]
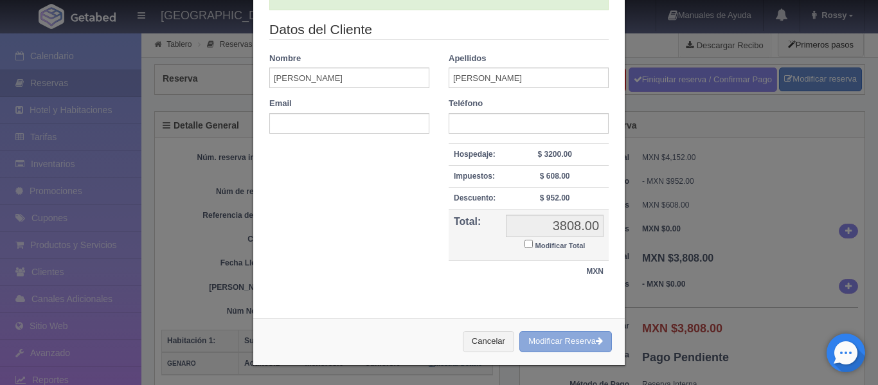
click at [533, 340] on button "Modificar Reserva" at bounding box center [566, 341] width 93 height 21
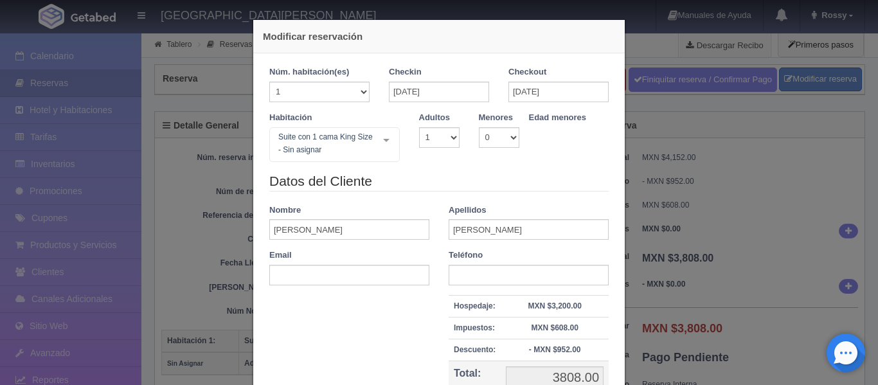
click at [774, 212] on div "Modificar reservación Núm. habitación(es) 1 2 3 4 5 6 7 8 9 10 11 12 13 14 15 1…" at bounding box center [439, 192] width 878 height 385
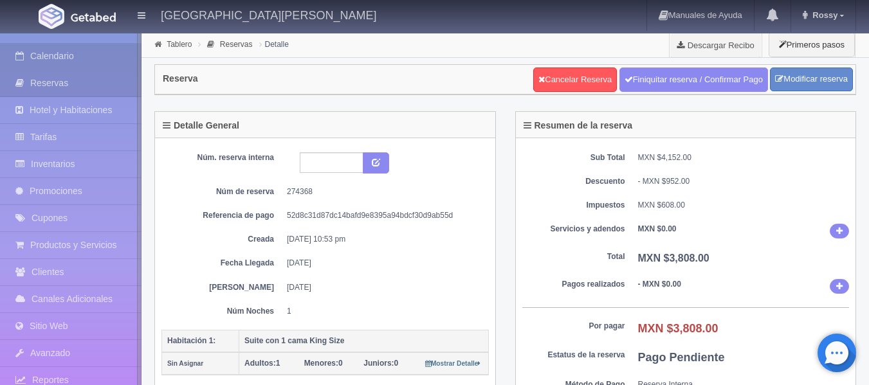
click at [59, 51] on link "Calendario" at bounding box center [70, 56] width 141 height 26
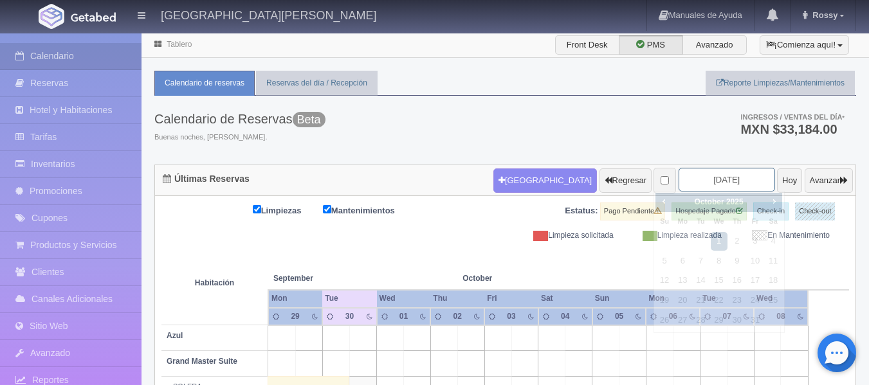
click at [734, 180] on input "2025-10-01" at bounding box center [726, 180] width 96 height 24
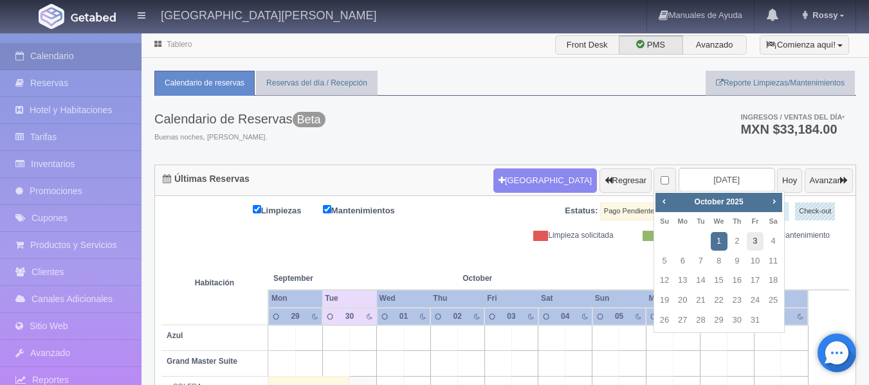
click at [758, 244] on link "3" at bounding box center [755, 241] width 17 height 19
type input "[DATE]"
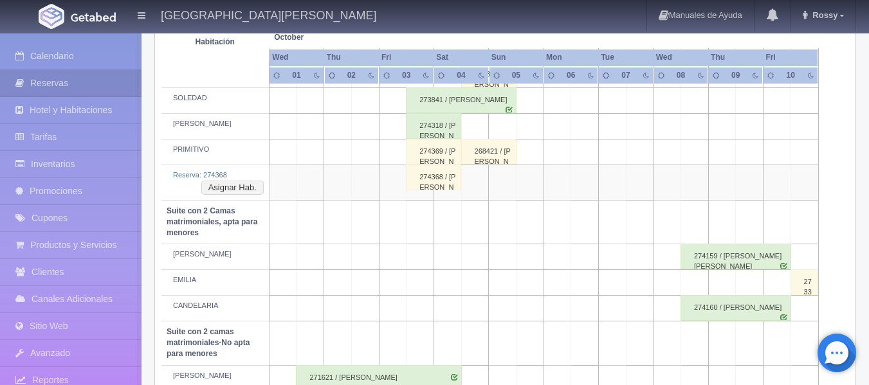
scroll to position [386, 0]
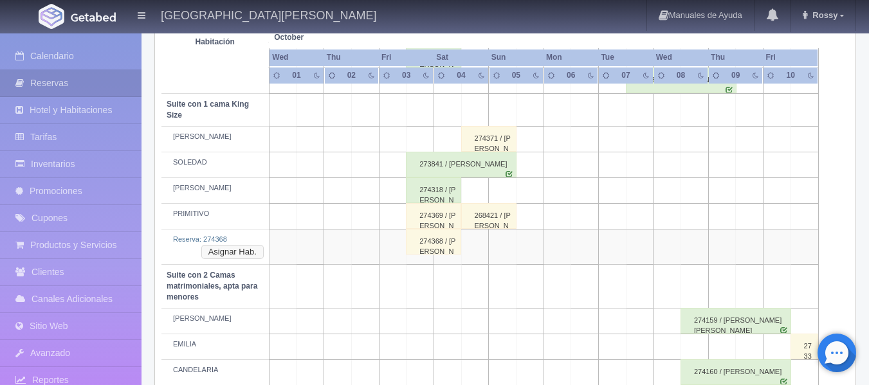
click at [221, 250] on button "Asignar Hab." at bounding box center [232, 252] width 62 height 14
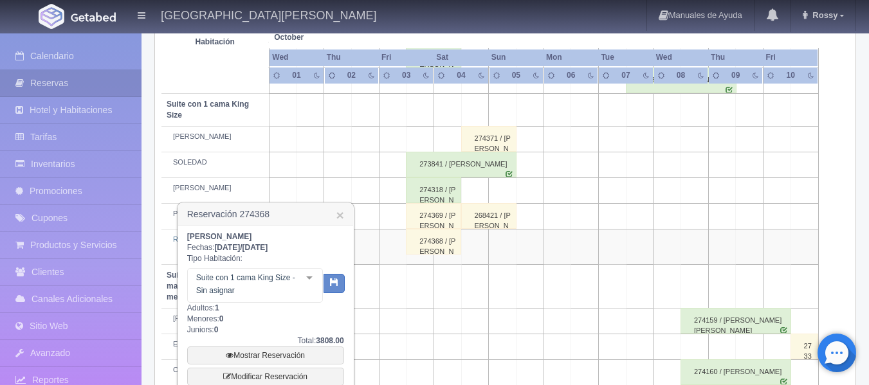
click at [305, 278] on div "Suite con 1 cama [PERSON_NAME] Size - Sin asignar Suite con 1 cama [PERSON_NAME…" at bounding box center [255, 285] width 136 height 35
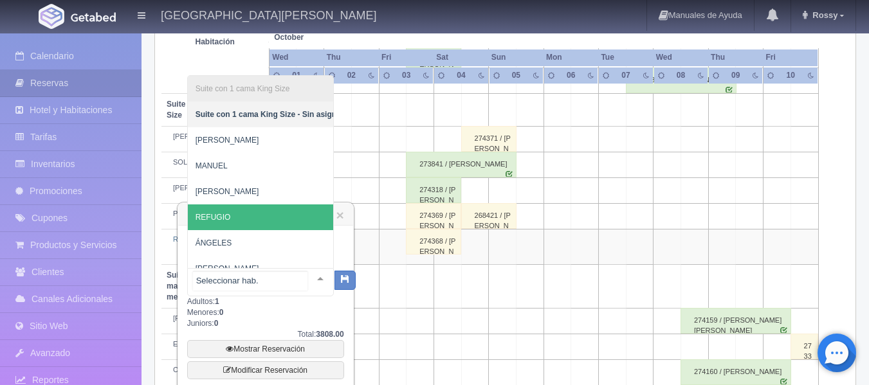
click at [260, 217] on span "REFUGIO" at bounding box center [270, 217] width 164 height 26
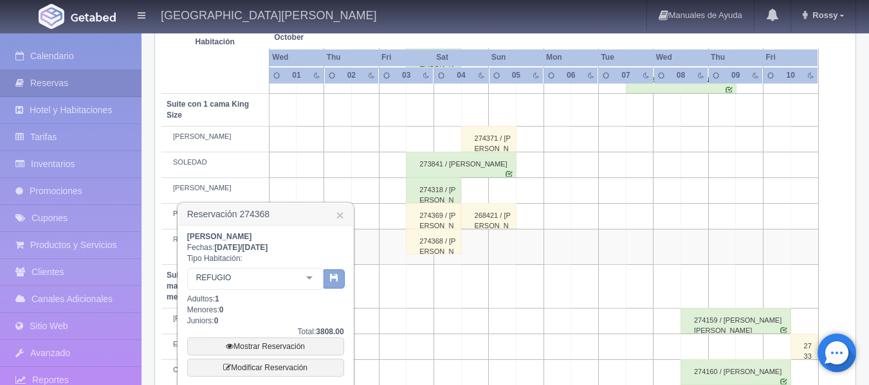
click at [339, 277] on button "button" at bounding box center [333, 278] width 21 height 19
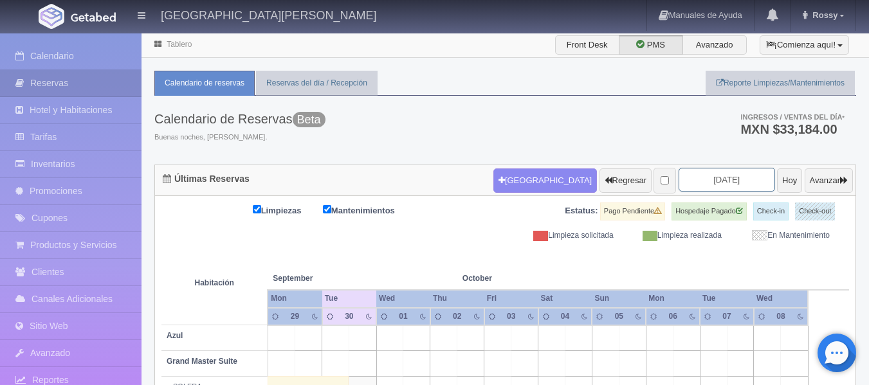
click at [726, 179] on input "[DATE]" at bounding box center [726, 180] width 96 height 24
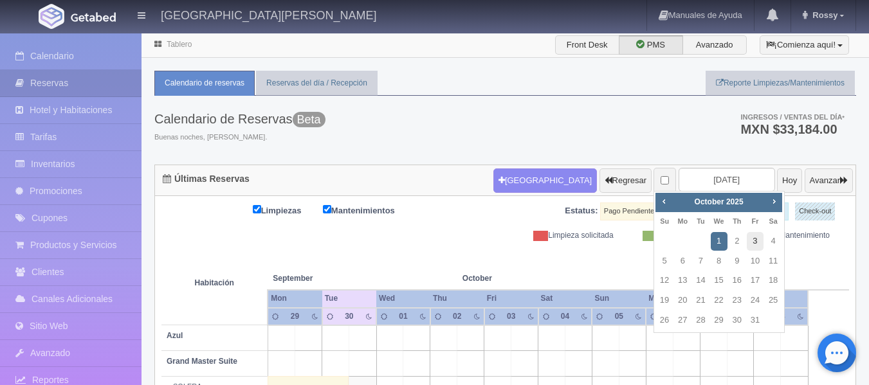
click at [759, 242] on link "3" at bounding box center [755, 241] width 17 height 19
type input "[DATE]"
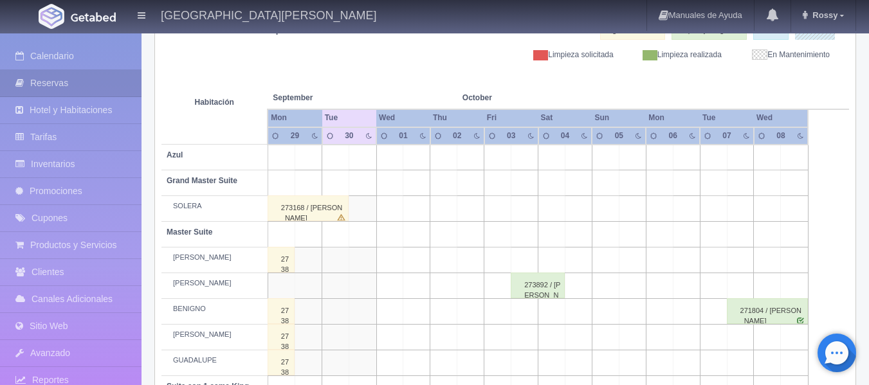
scroll to position [193, 0]
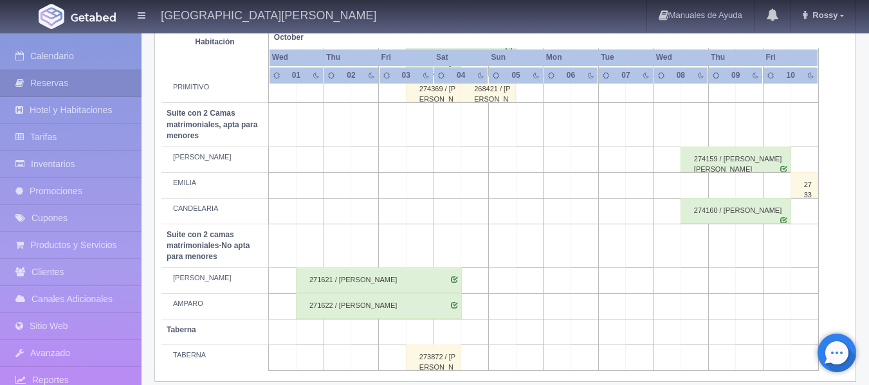
scroll to position [551, 0]
